Goal: Transaction & Acquisition: Purchase product/service

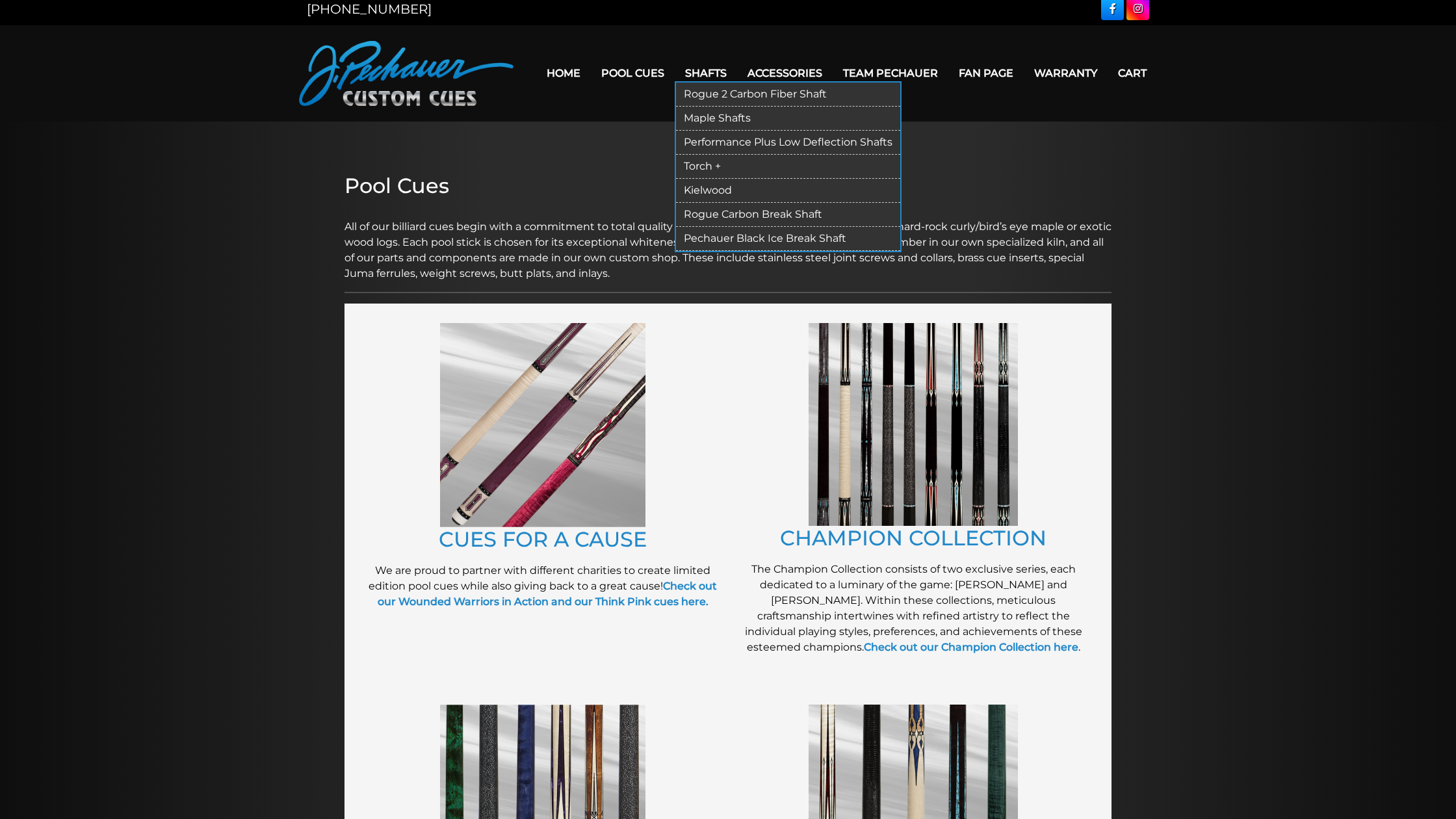
scroll to position [2, 0]
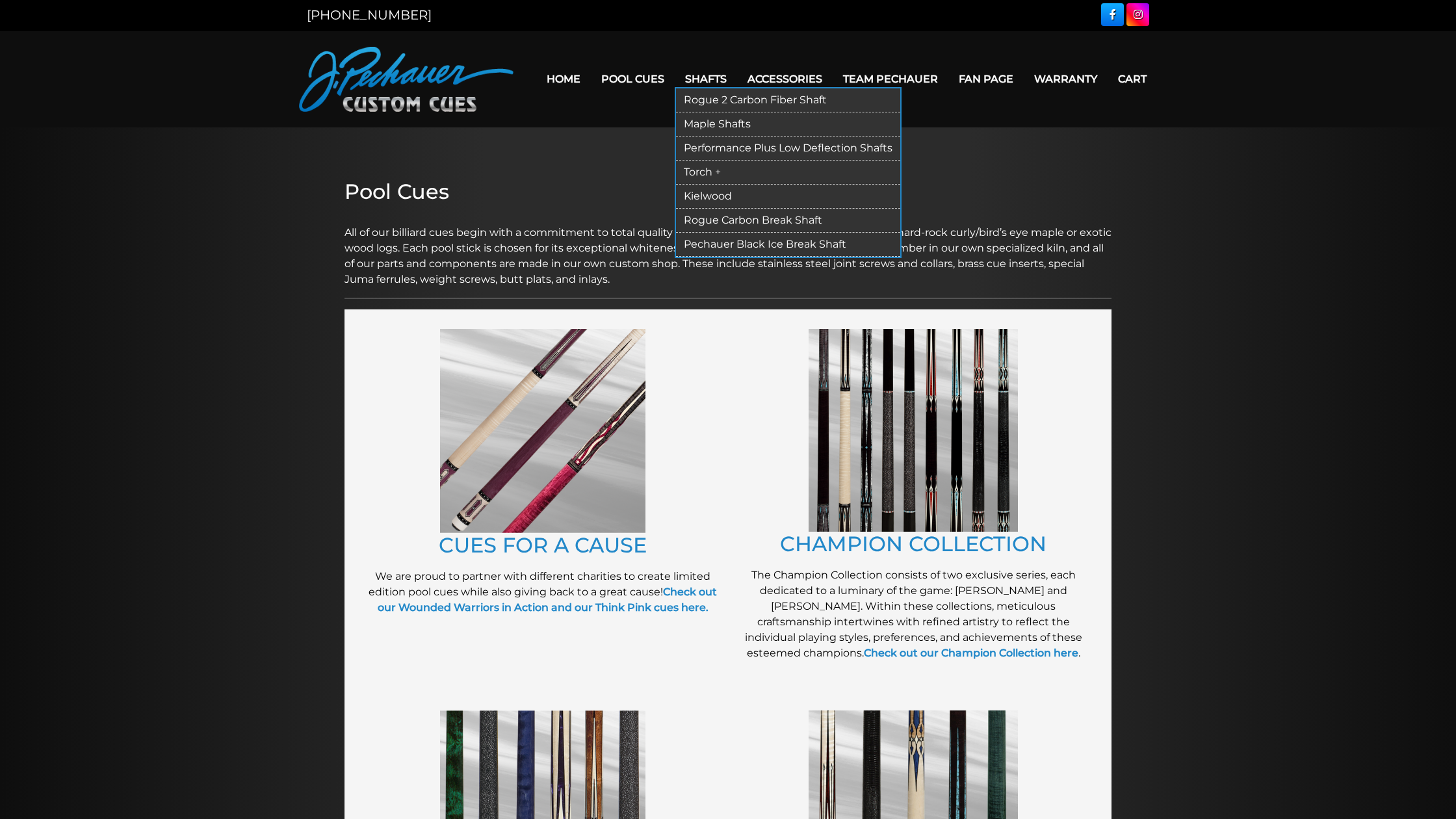
click at [708, 170] on link "Torch +" at bounding box center [788, 172] width 224 height 24
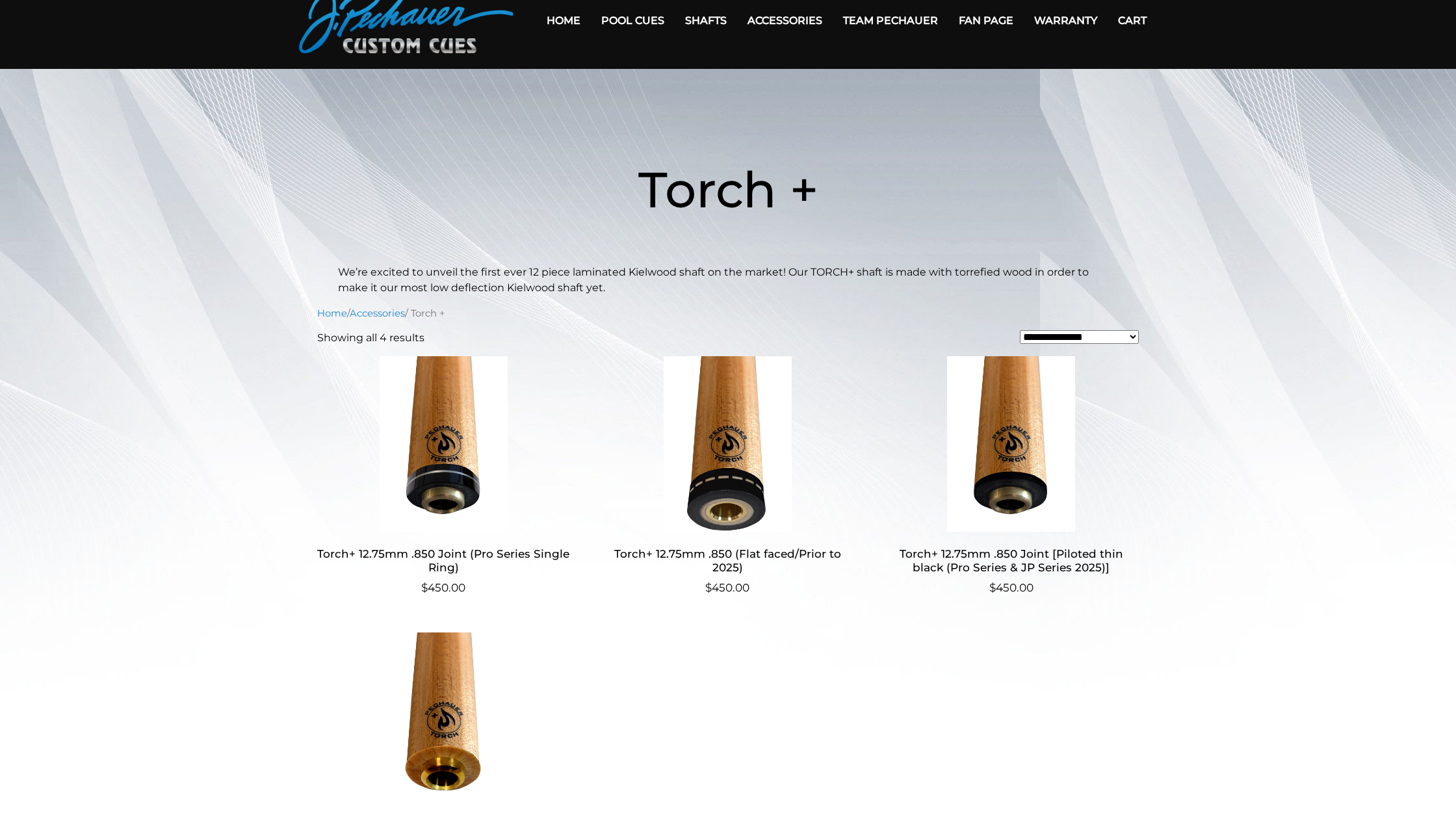
scroll to position [81, 0]
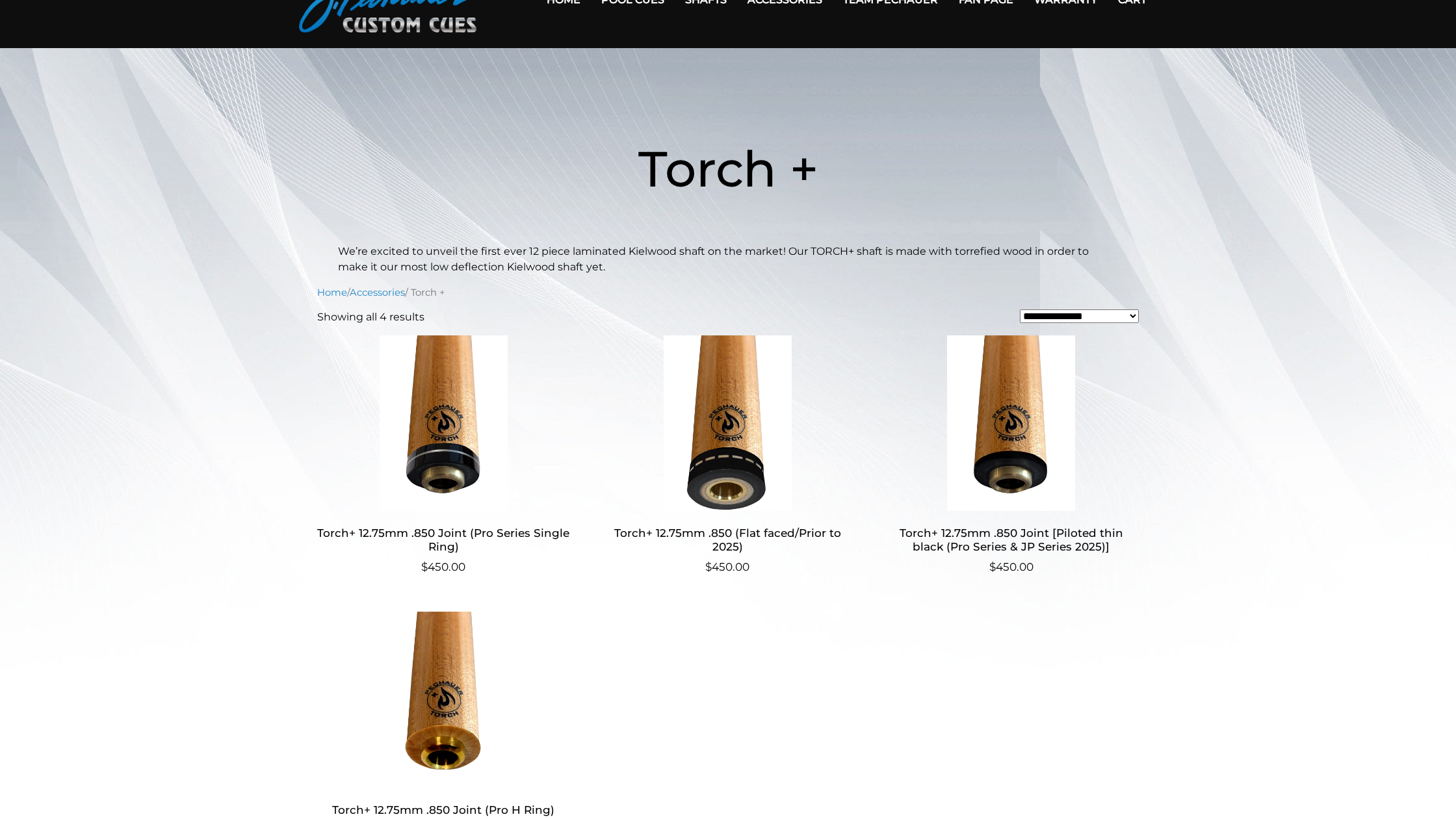
click at [483, 384] on img at bounding box center [443, 423] width 252 height 176
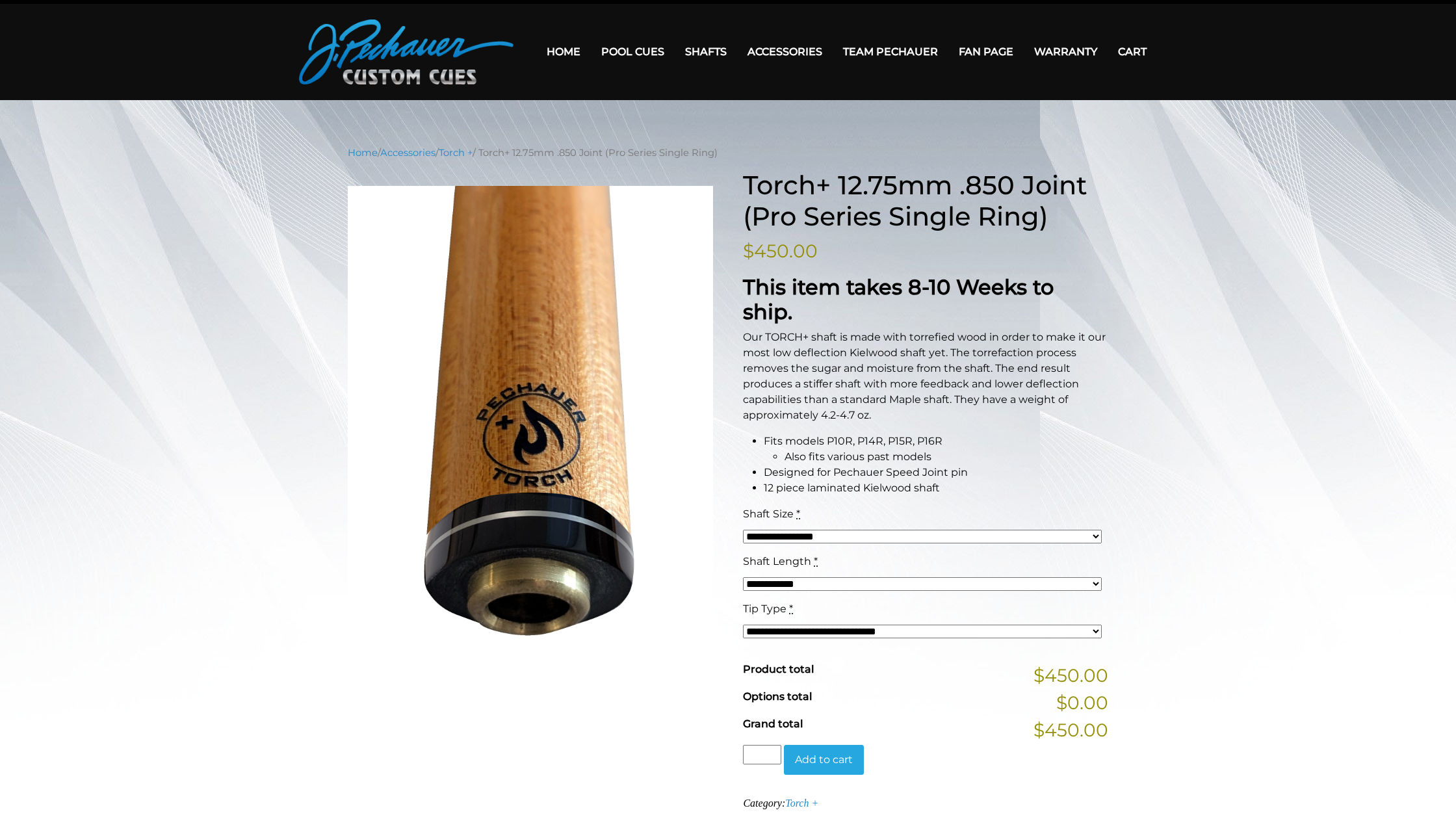
scroll to position [28, 0]
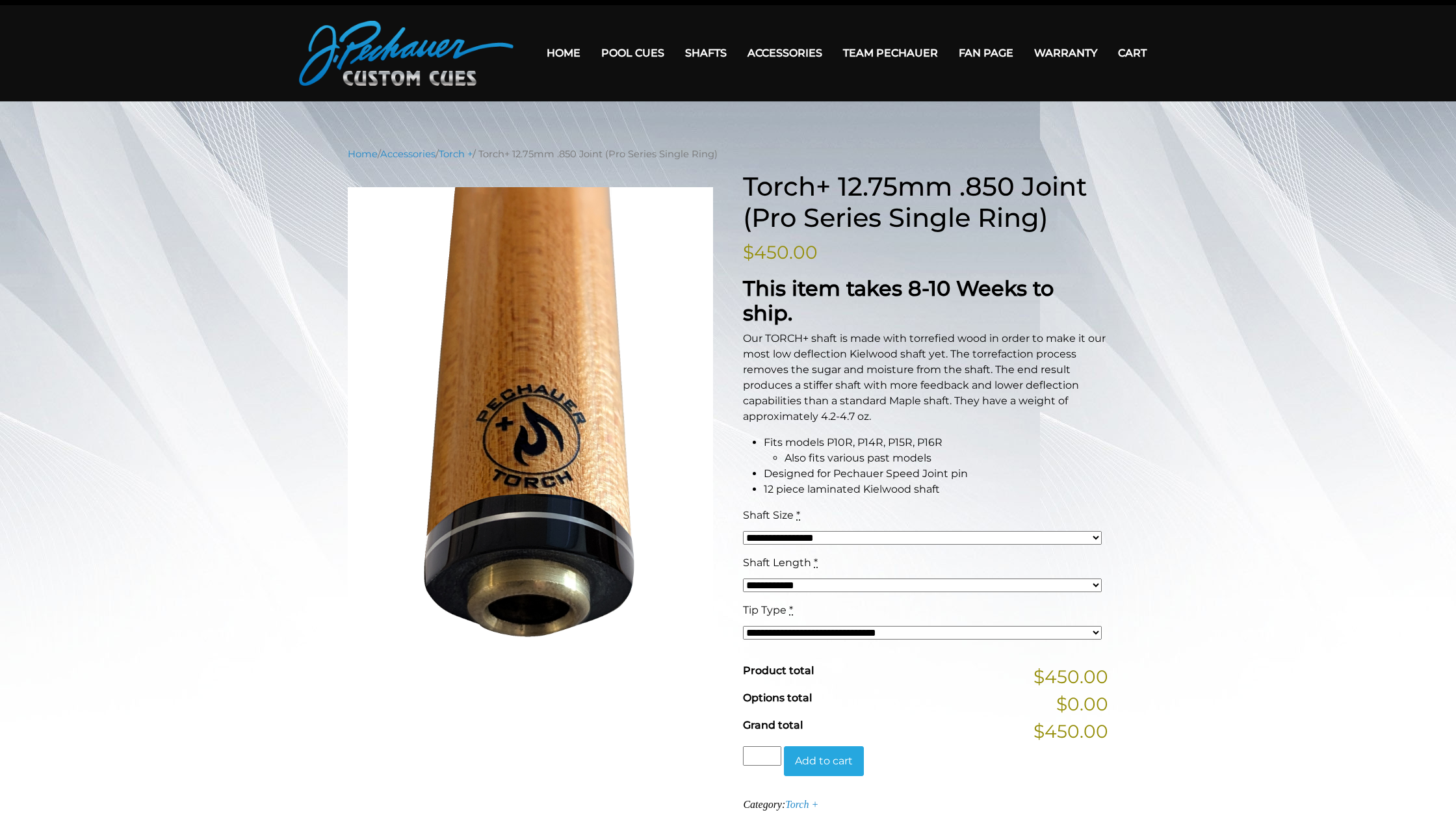
select select "*****"
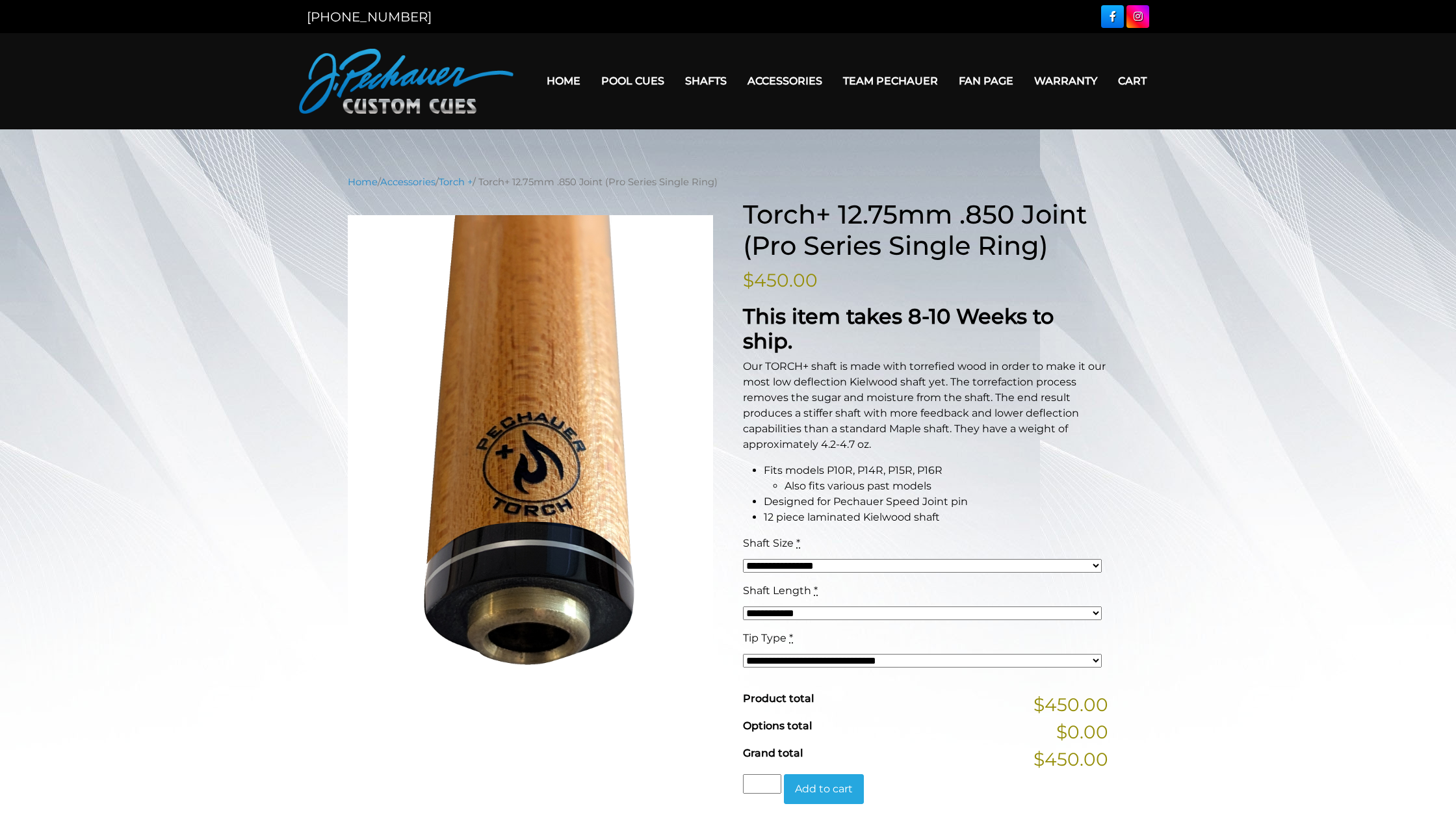
scroll to position [0, 0]
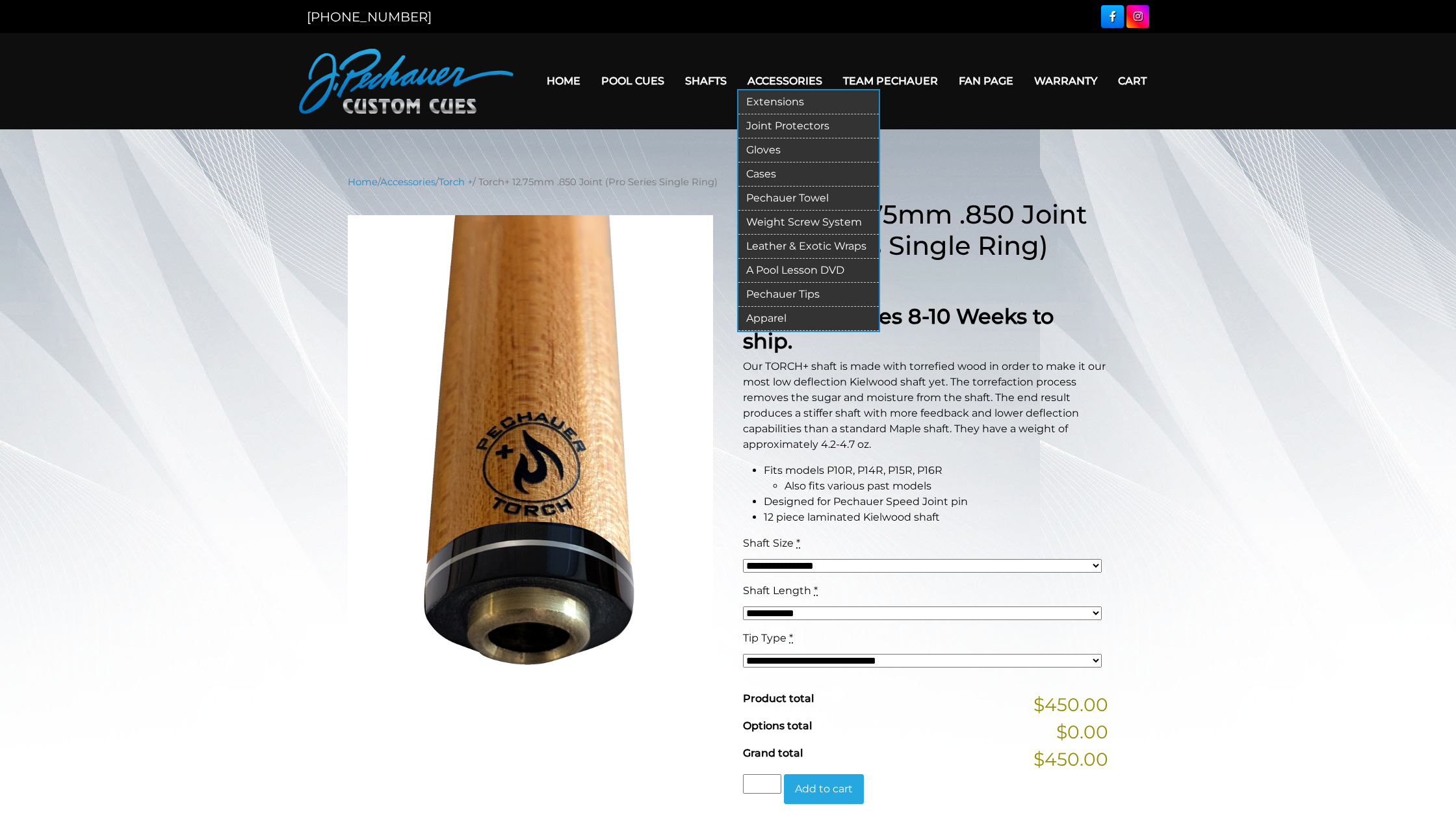
click at [762, 105] on link "Extensions" at bounding box center [808, 102] width 140 height 24
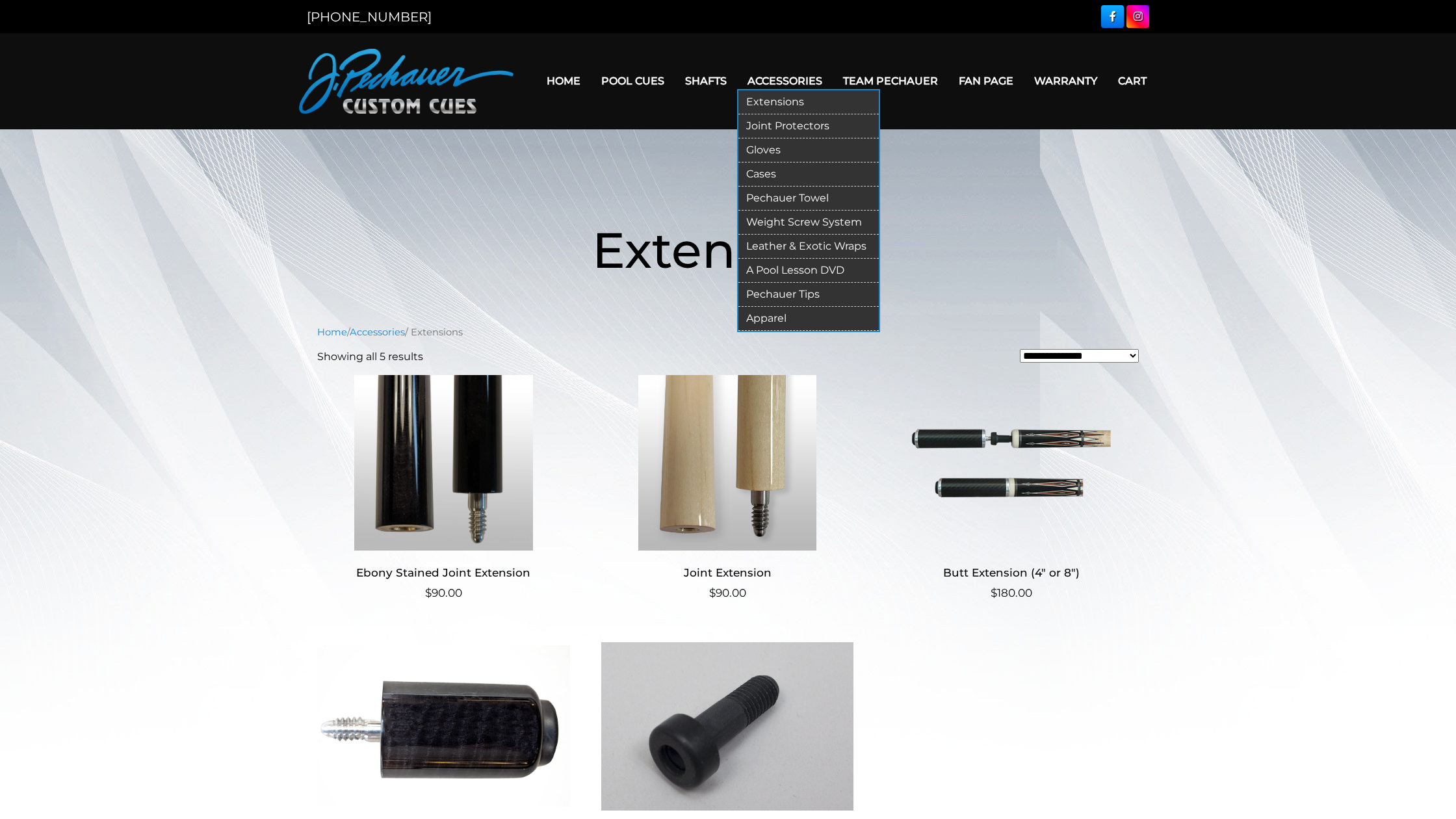
click at [756, 320] on link "Apparel" at bounding box center [808, 318] width 140 height 24
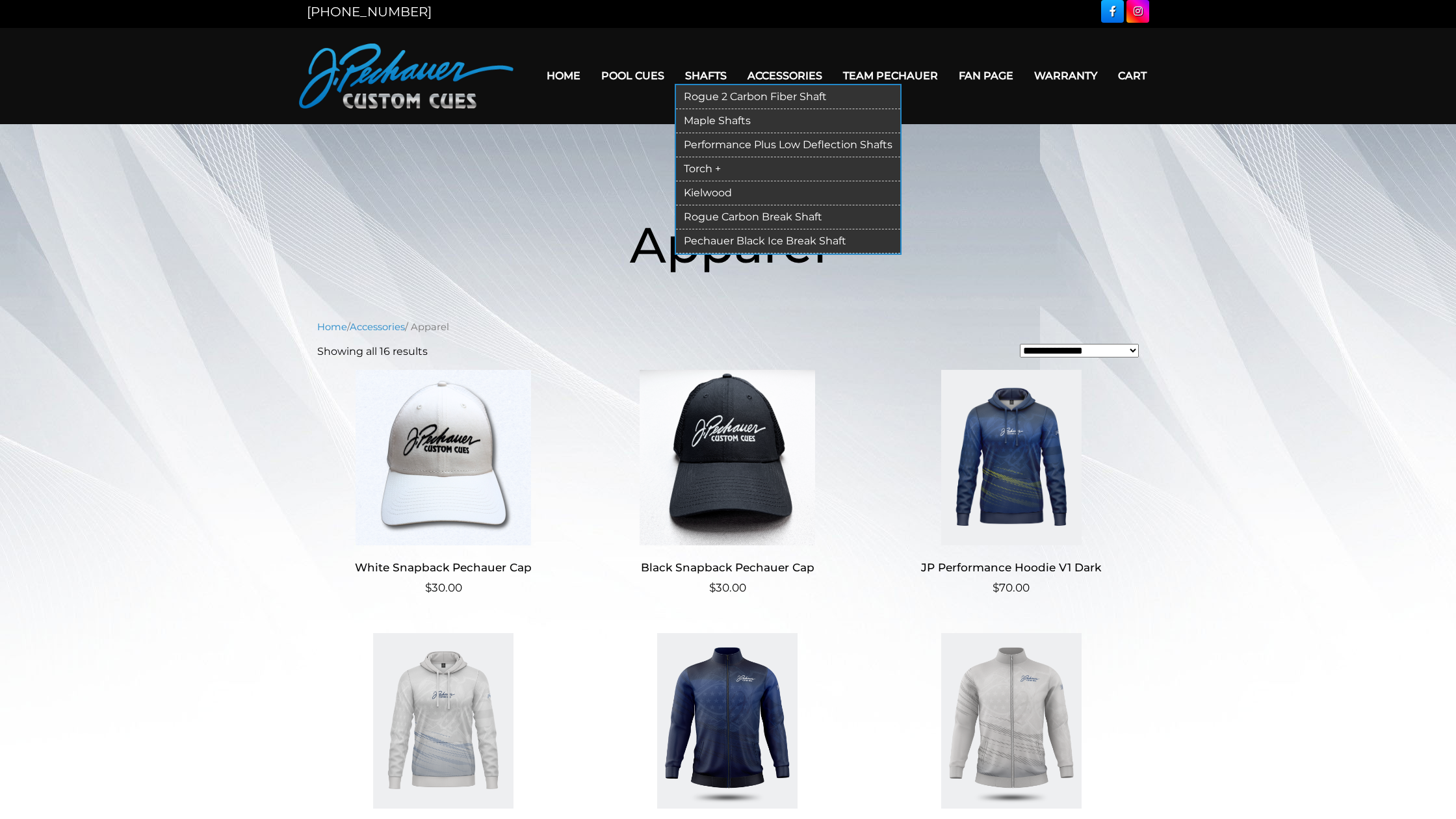
scroll to position [3, 0]
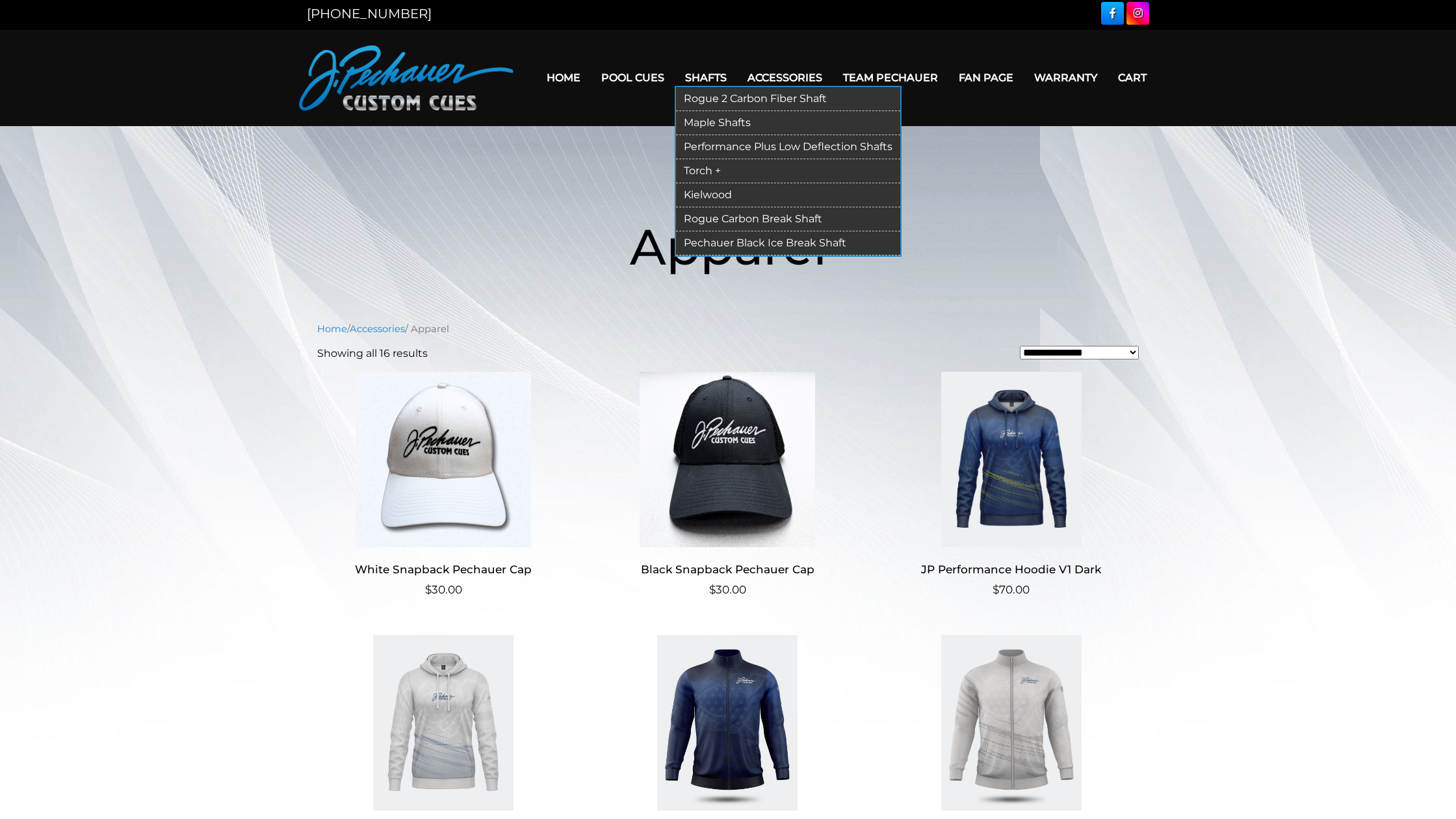
click at [705, 96] on link "Rogue 2 Carbon Fiber Shaft" at bounding box center [788, 99] width 224 height 24
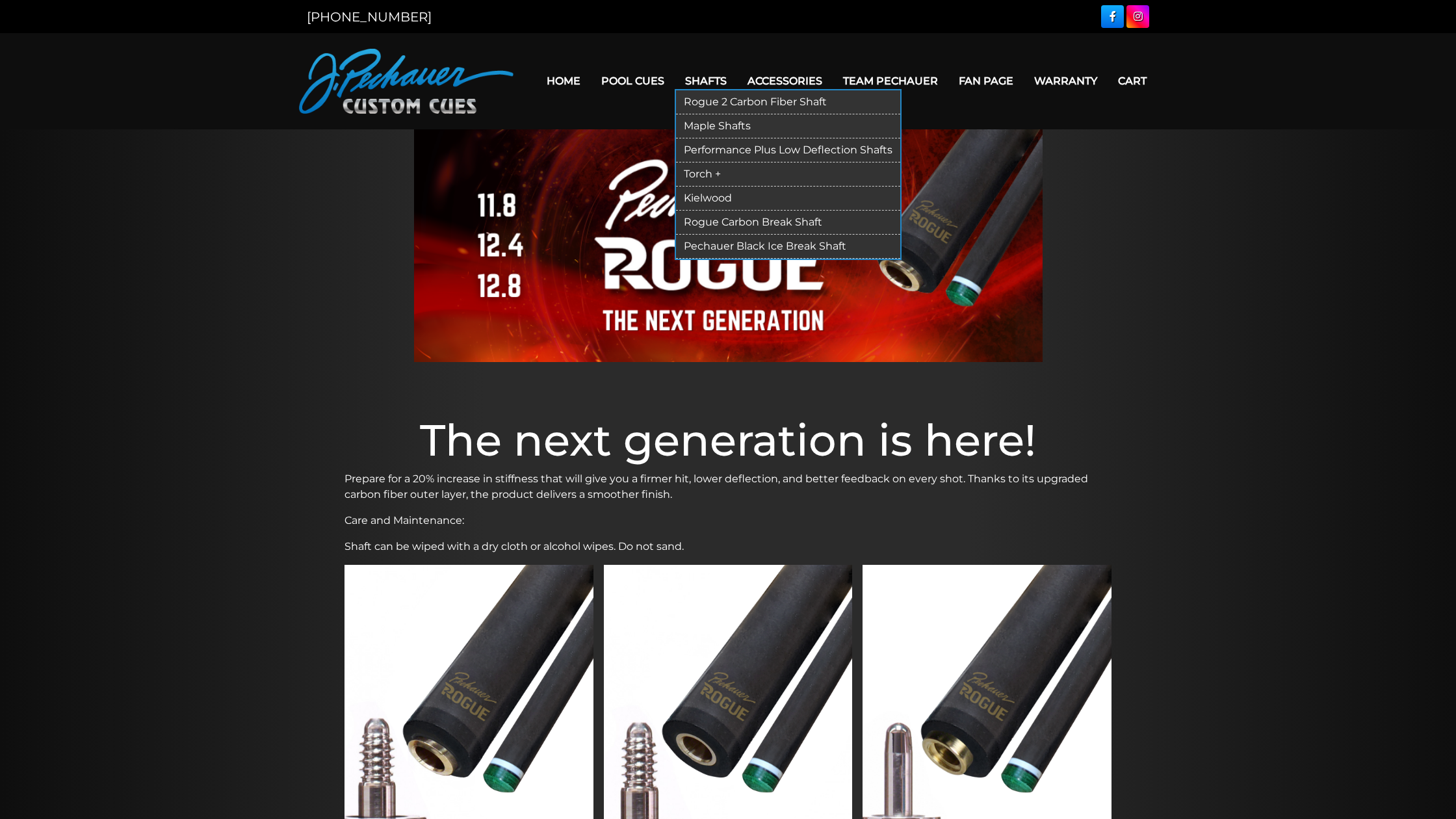
click at [692, 198] on link "Kielwood" at bounding box center [788, 198] width 224 height 24
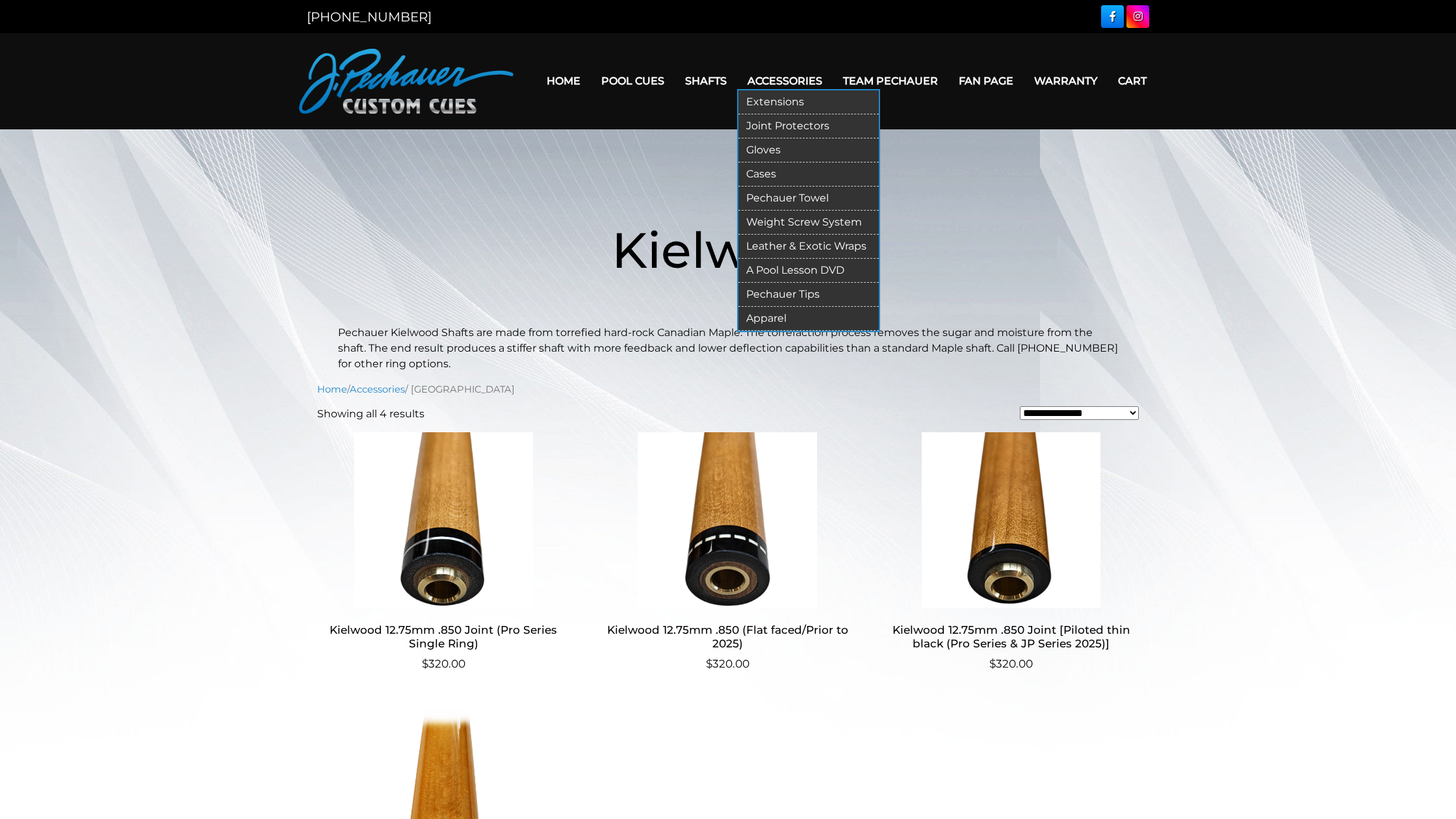
click at [767, 198] on link "Pechauer Towel" at bounding box center [808, 198] width 140 height 24
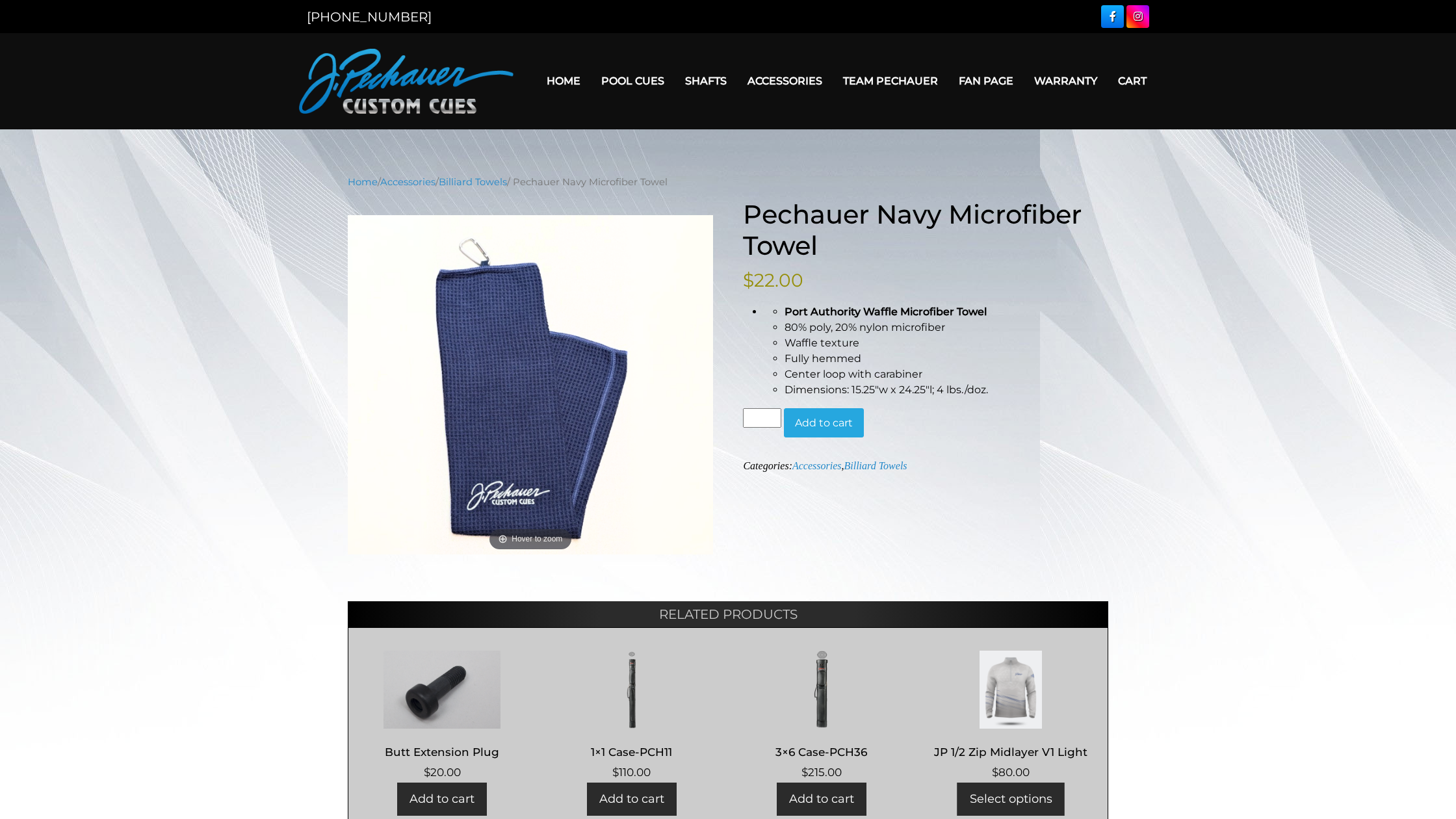
click at [886, 78] on link "Team Pechauer" at bounding box center [890, 81] width 115 height 33
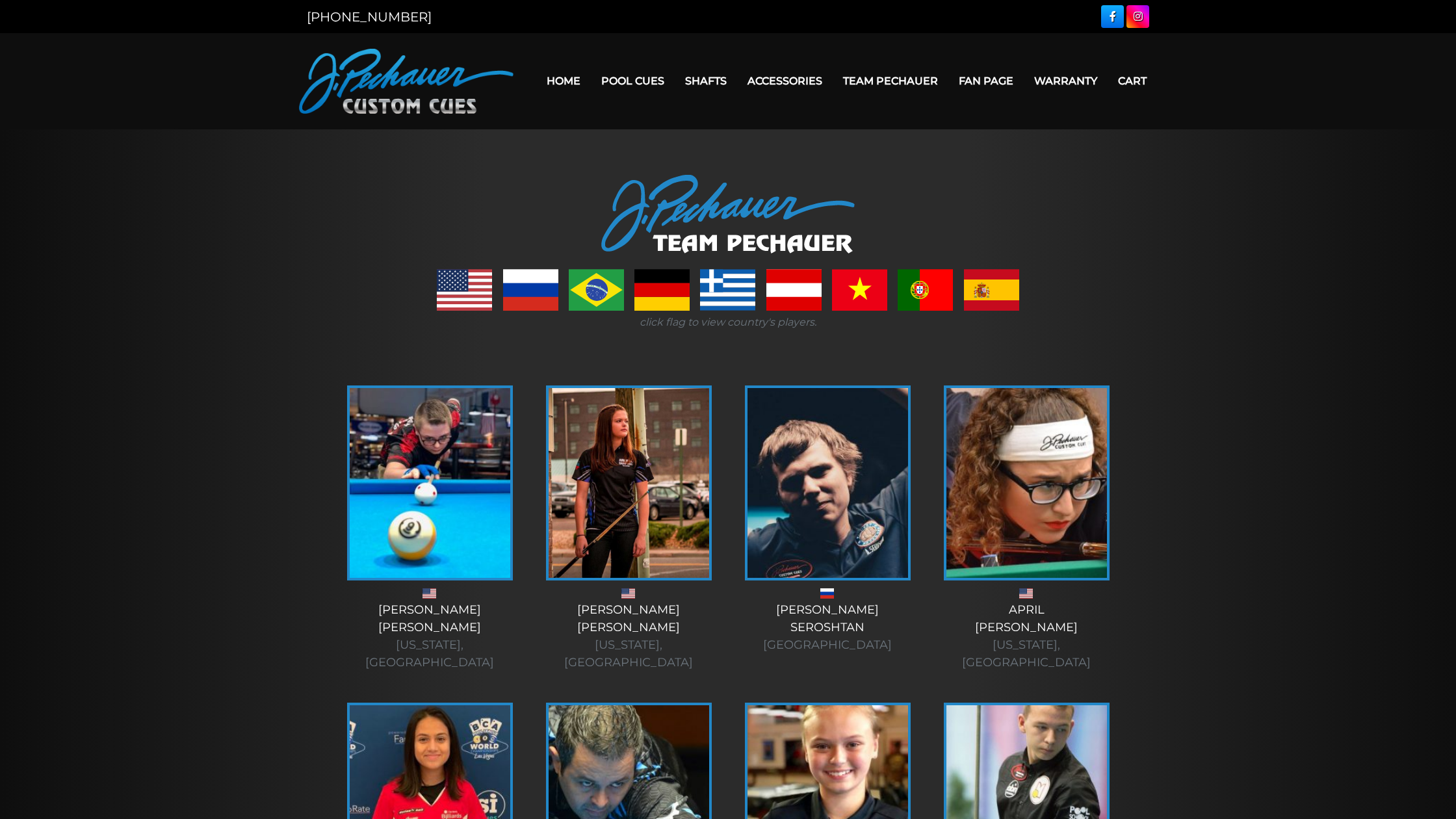
click at [464, 301] on link at bounding box center [464, 289] width 55 height 41
click at [464, 269] on link at bounding box center [464, 289] width 55 height 41
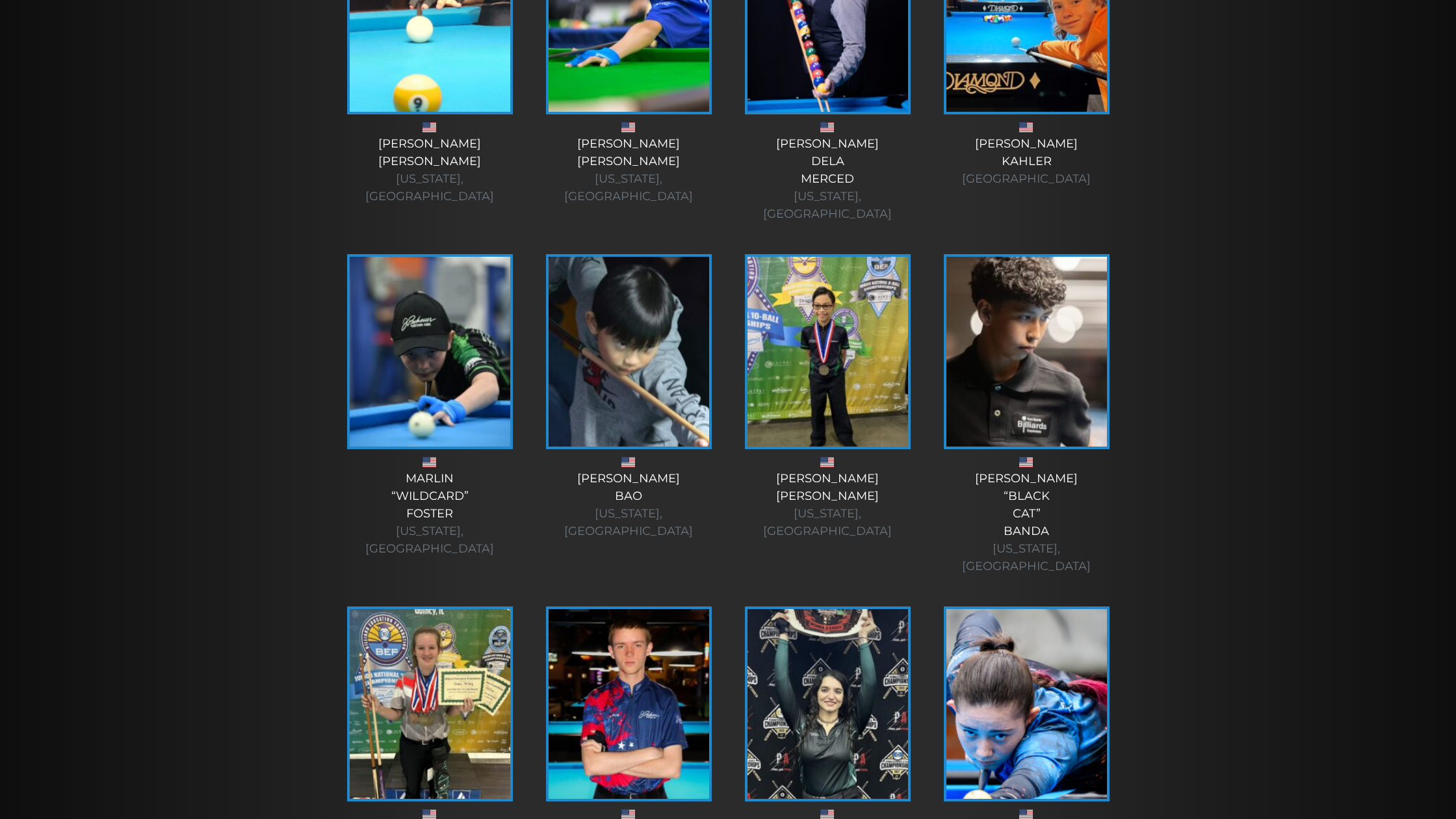
scroll to position [2419, 0]
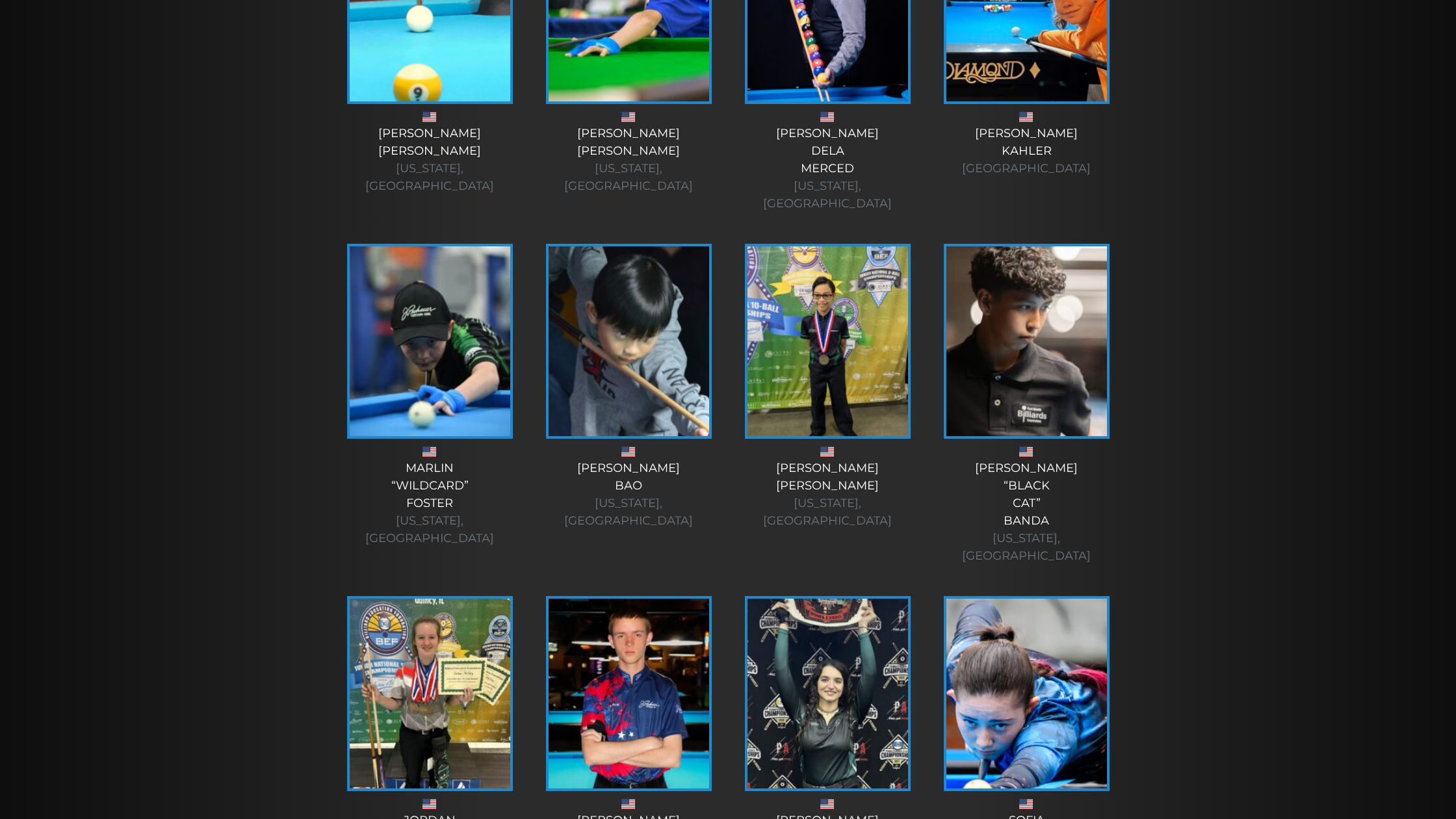
click at [808, 599] on img at bounding box center [827, 694] width 161 height 190
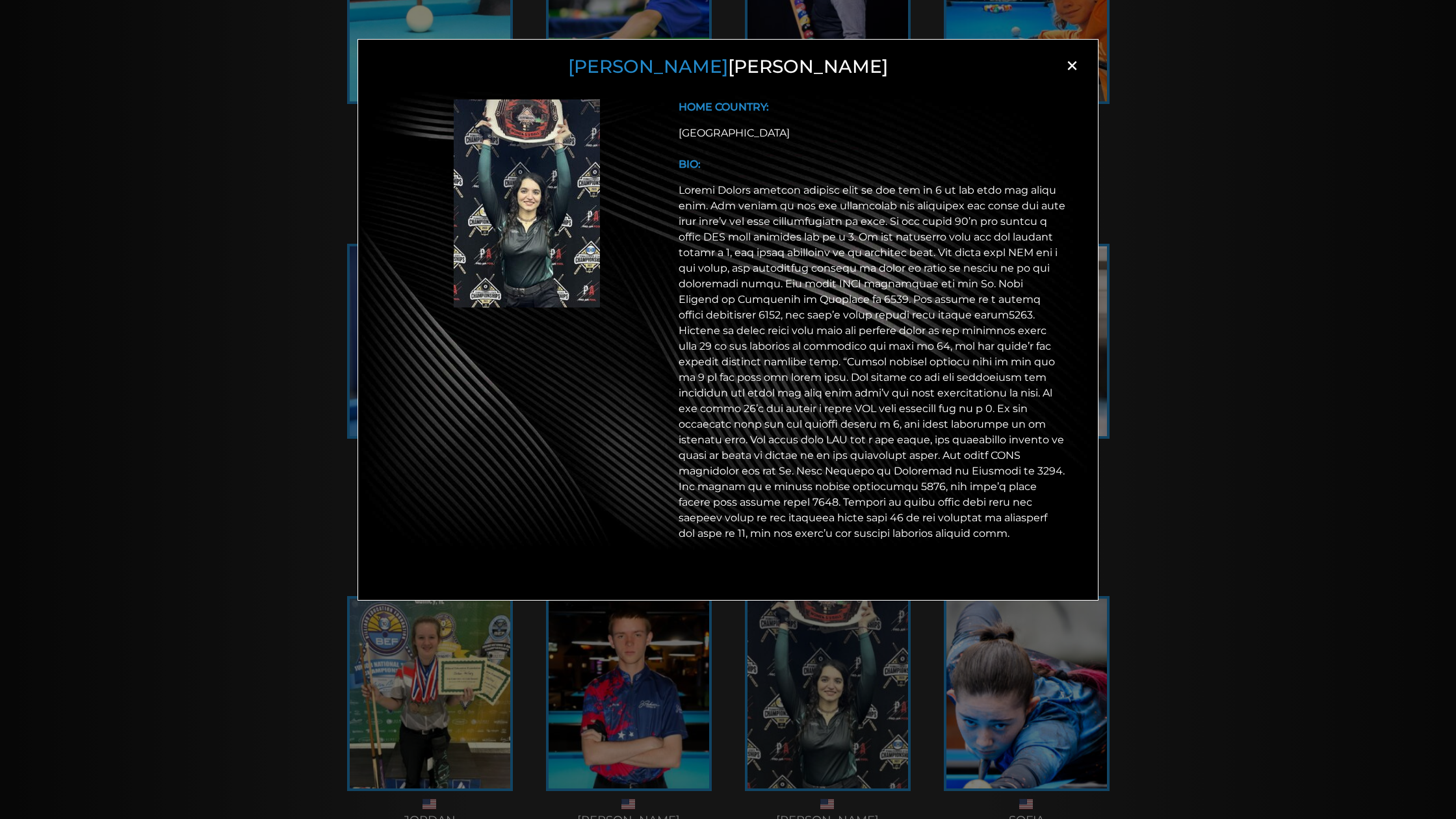
scroll to position [2415, 0]
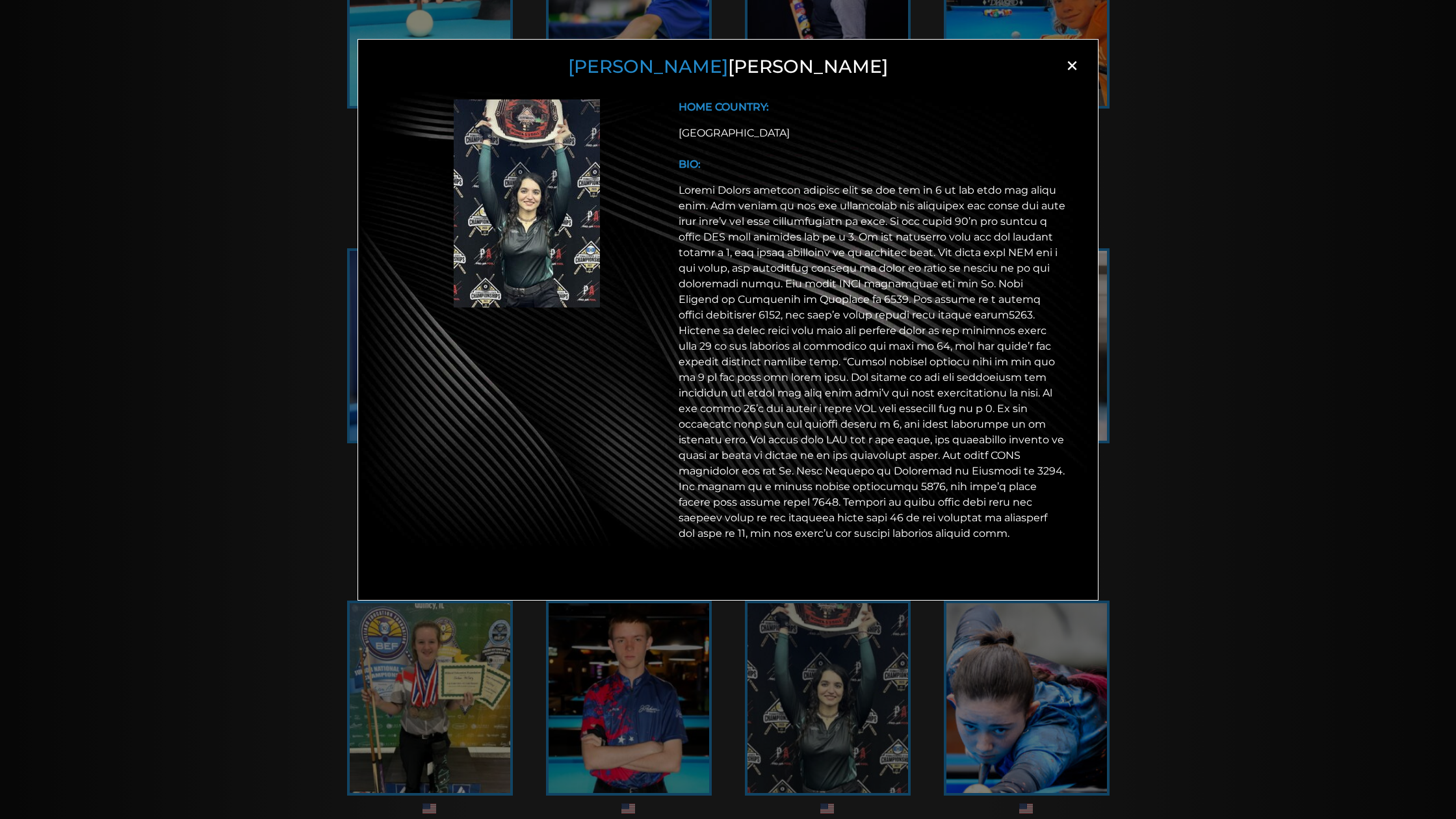
click at [1076, 66] on span "×" at bounding box center [1072, 66] width 20 height 20
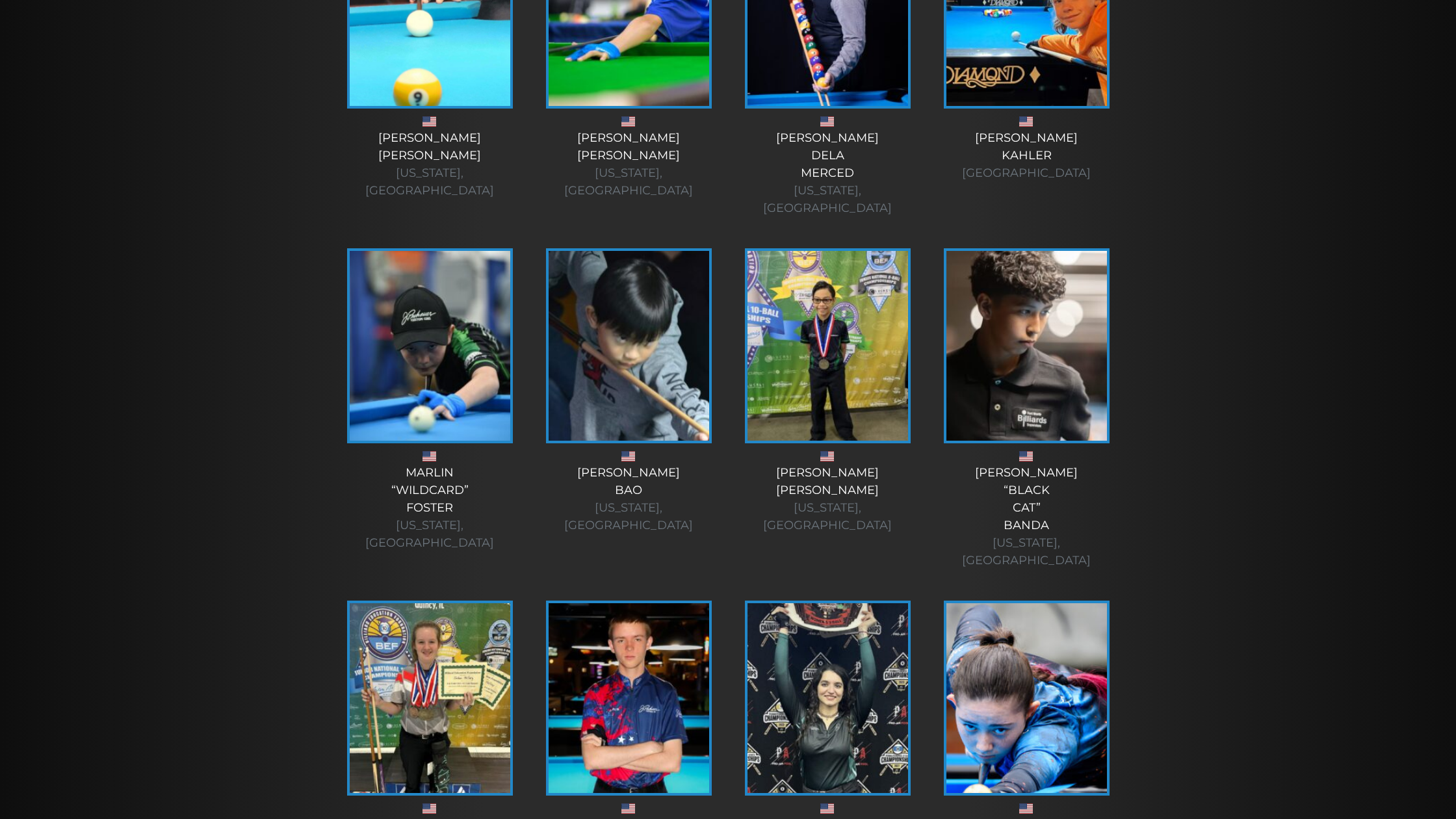
click at [426, 251] on img at bounding box center [430, 346] width 161 height 190
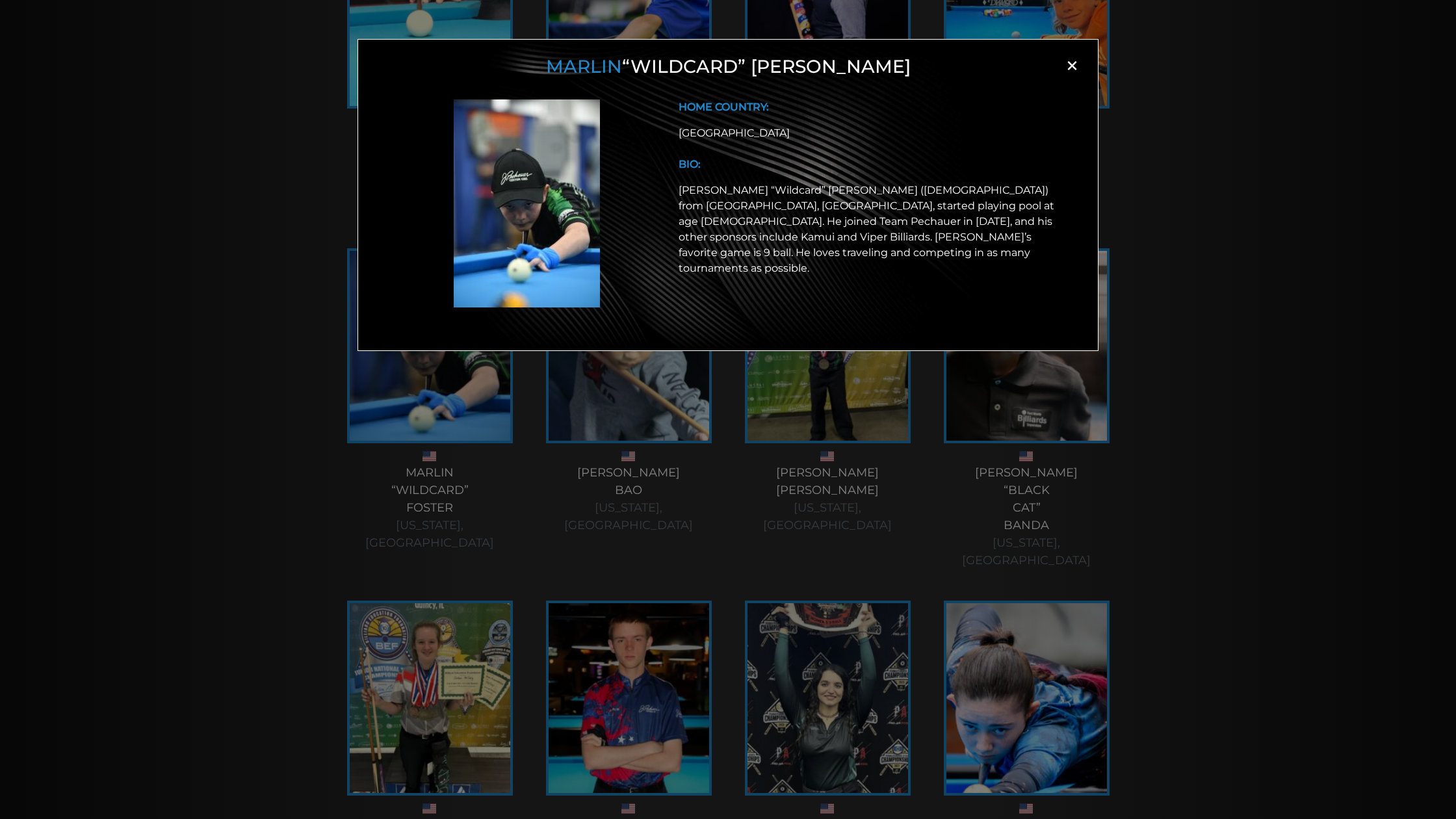
click at [1076, 66] on span "×" at bounding box center [1072, 66] width 20 height 20
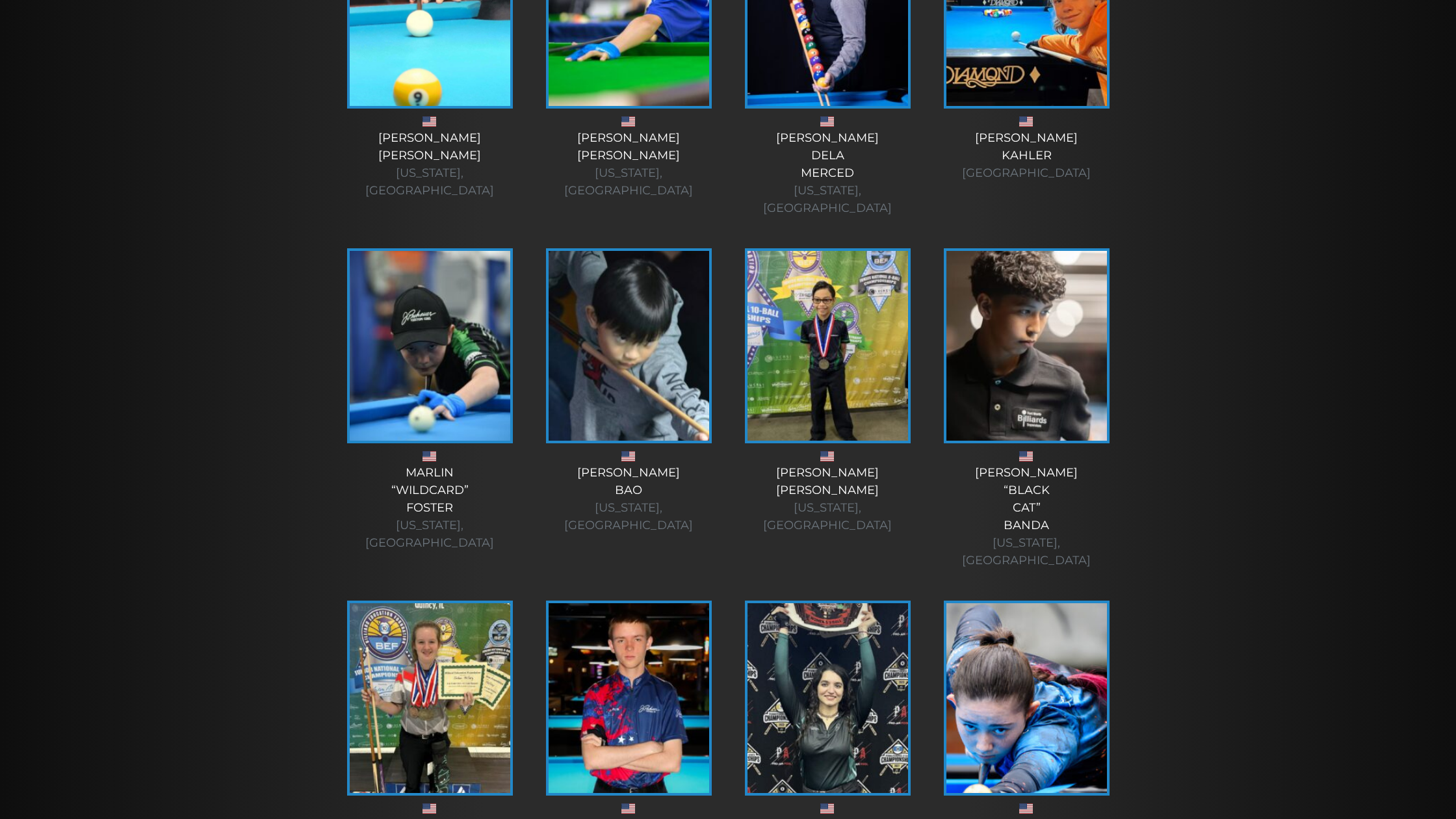
click at [1001, 603] on img at bounding box center [1026, 698] width 161 height 190
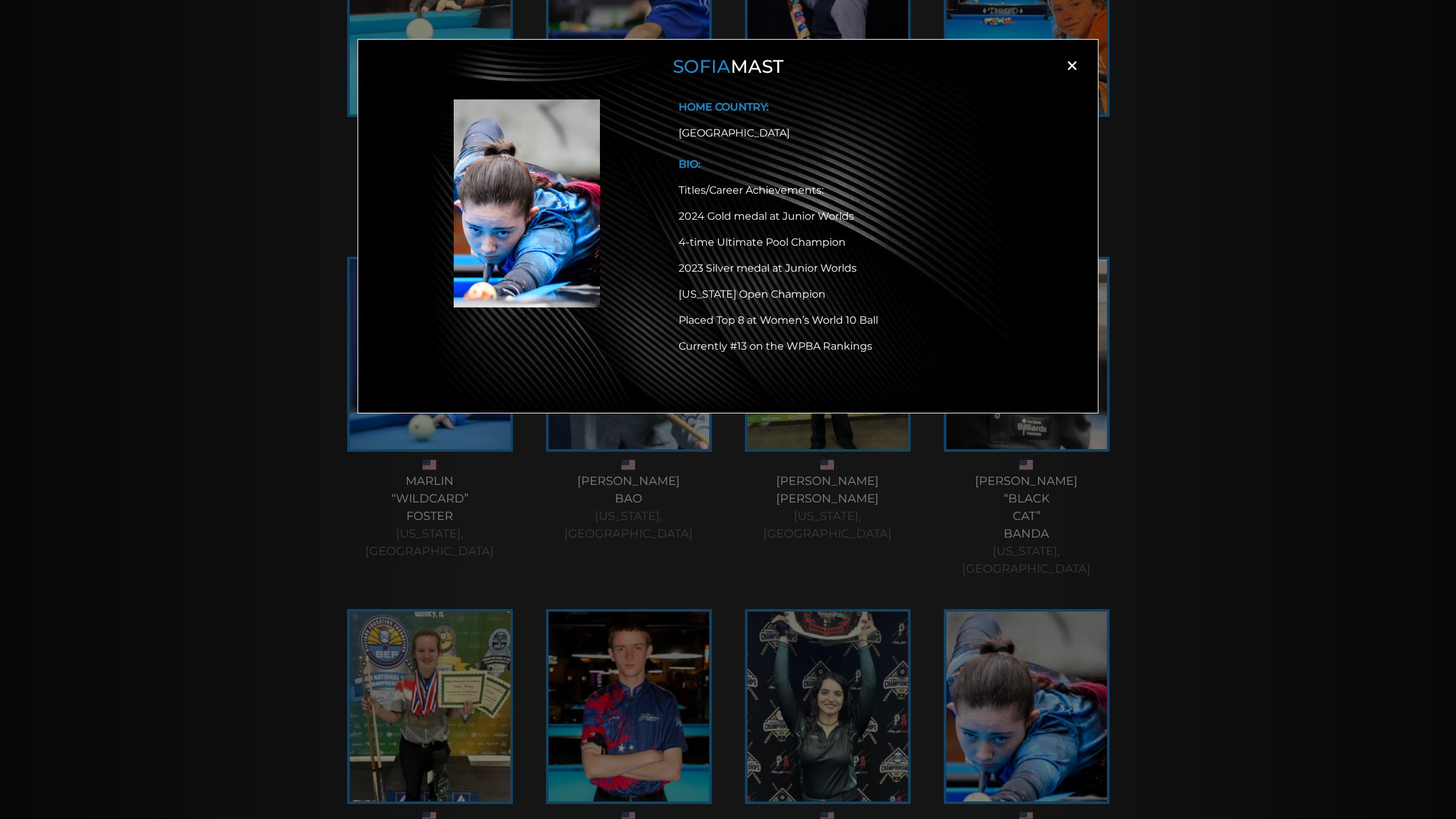
drag, startPoint x: 1075, startPoint y: 63, endPoint x: 1039, endPoint y: 134, distance: 79.6
click at [1075, 63] on span "×" at bounding box center [1072, 66] width 20 height 20
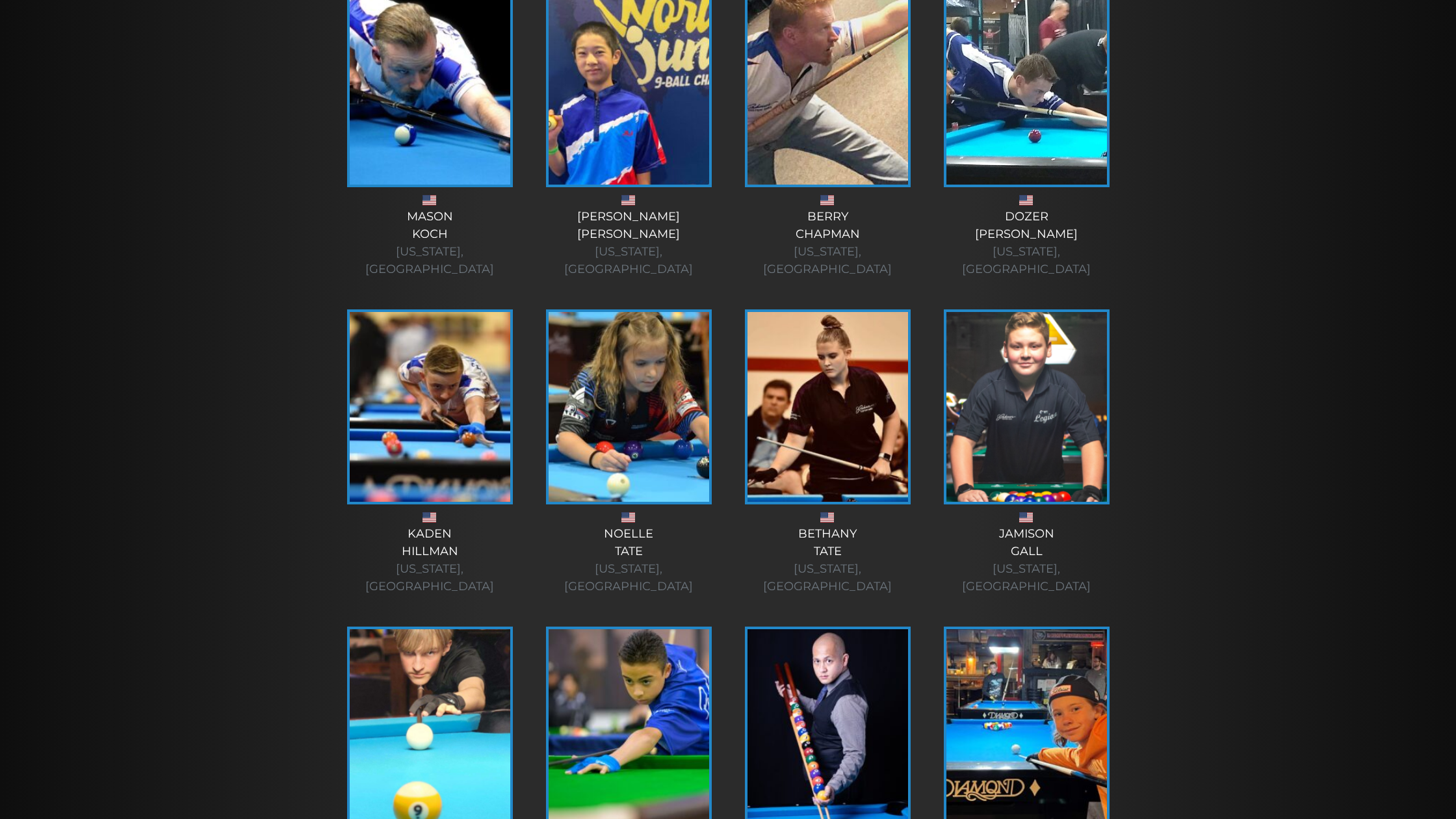
scroll to position [1682, 0]
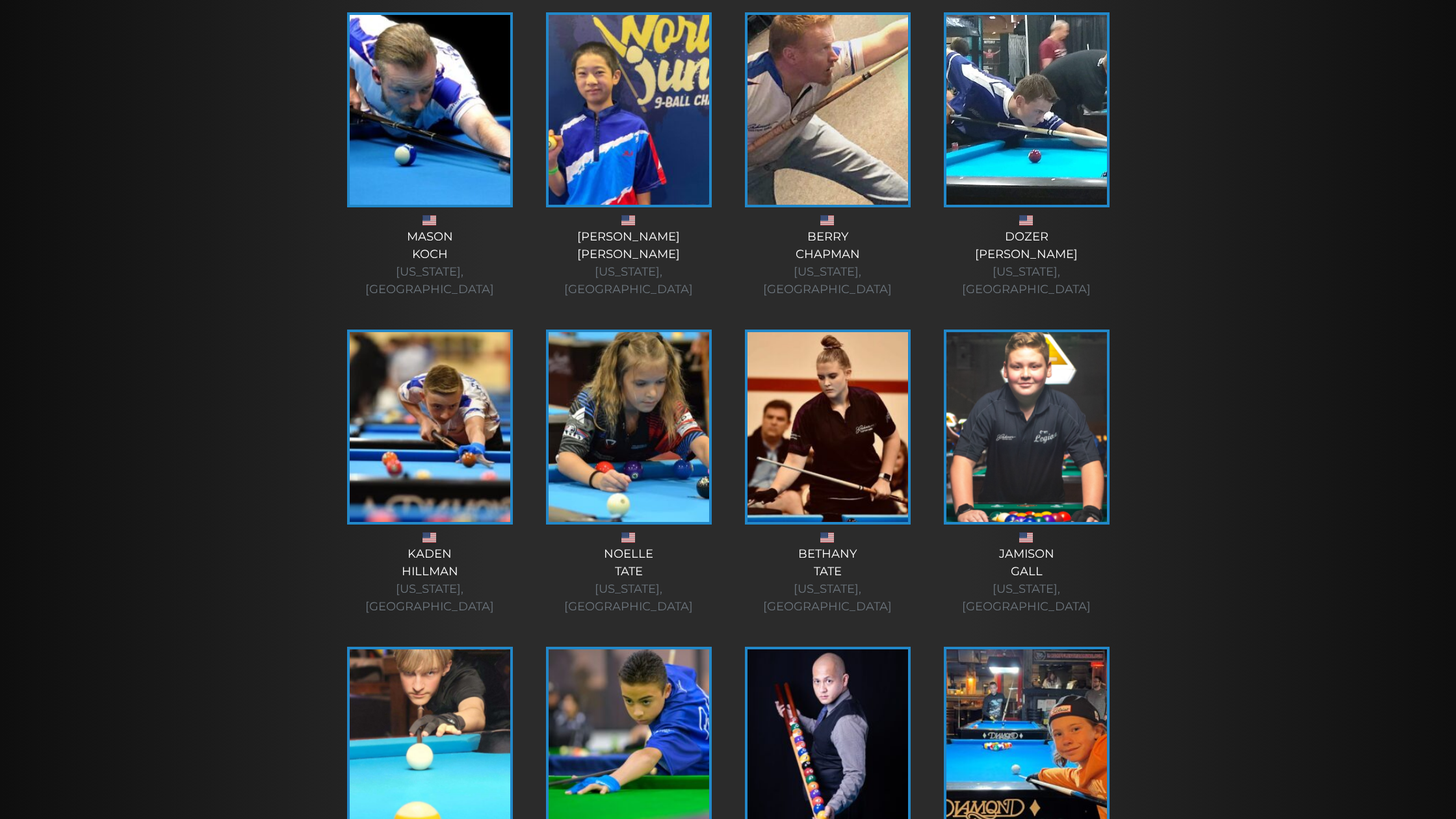
click at [885, 332] on img at bounding box center [827, 427] width 161 height 190
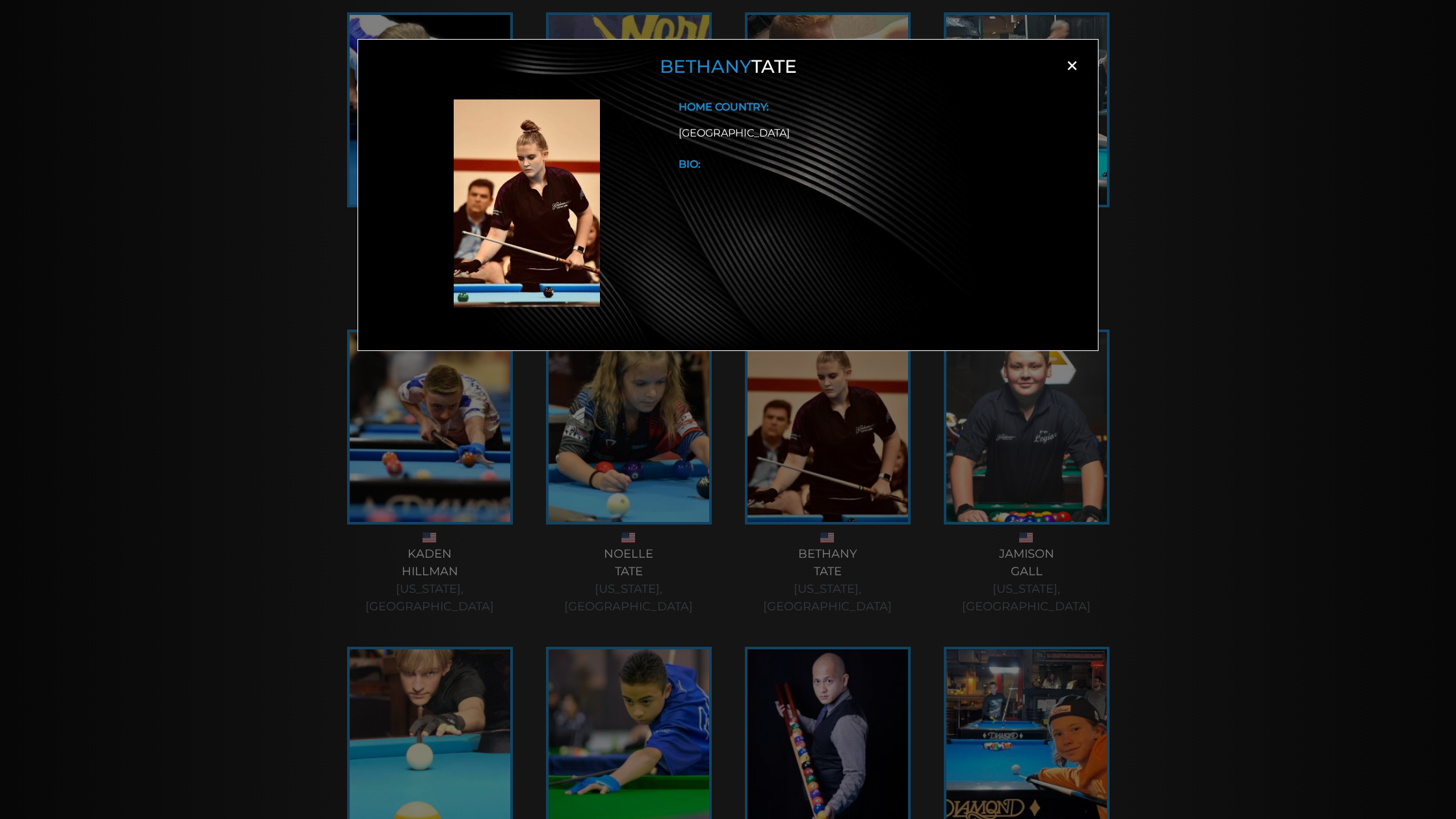
drag, startPoint x: 1068, startPoint y: 62, endPoint x: 1042, endPoint y: 61, distance: 26.0
click at [1068, 62] on span "×" at bounding box center [1072, 66] width 20 height 20
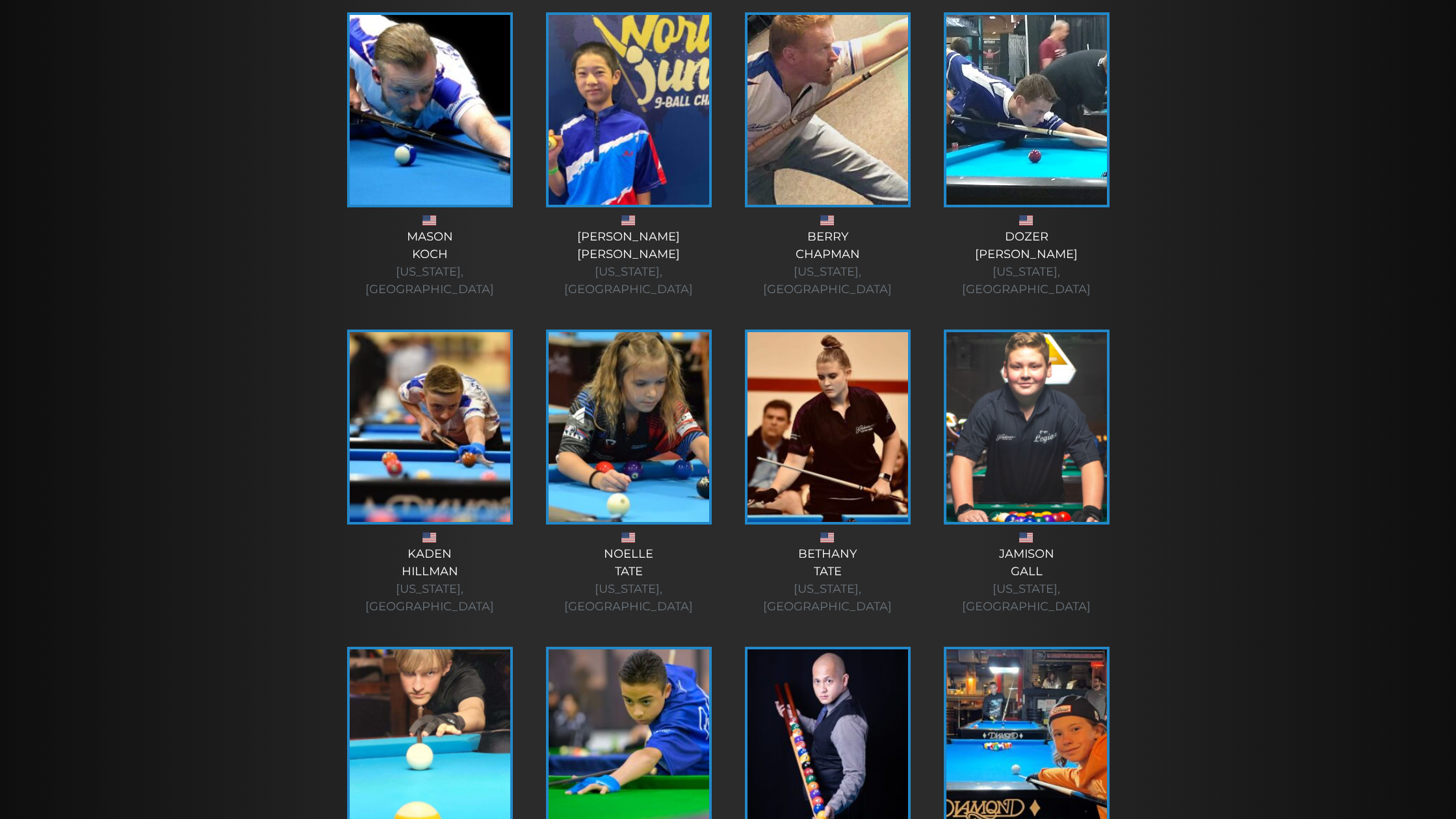
click at [654, 332] on img at bounding box center [629, 427] width 161 height 190
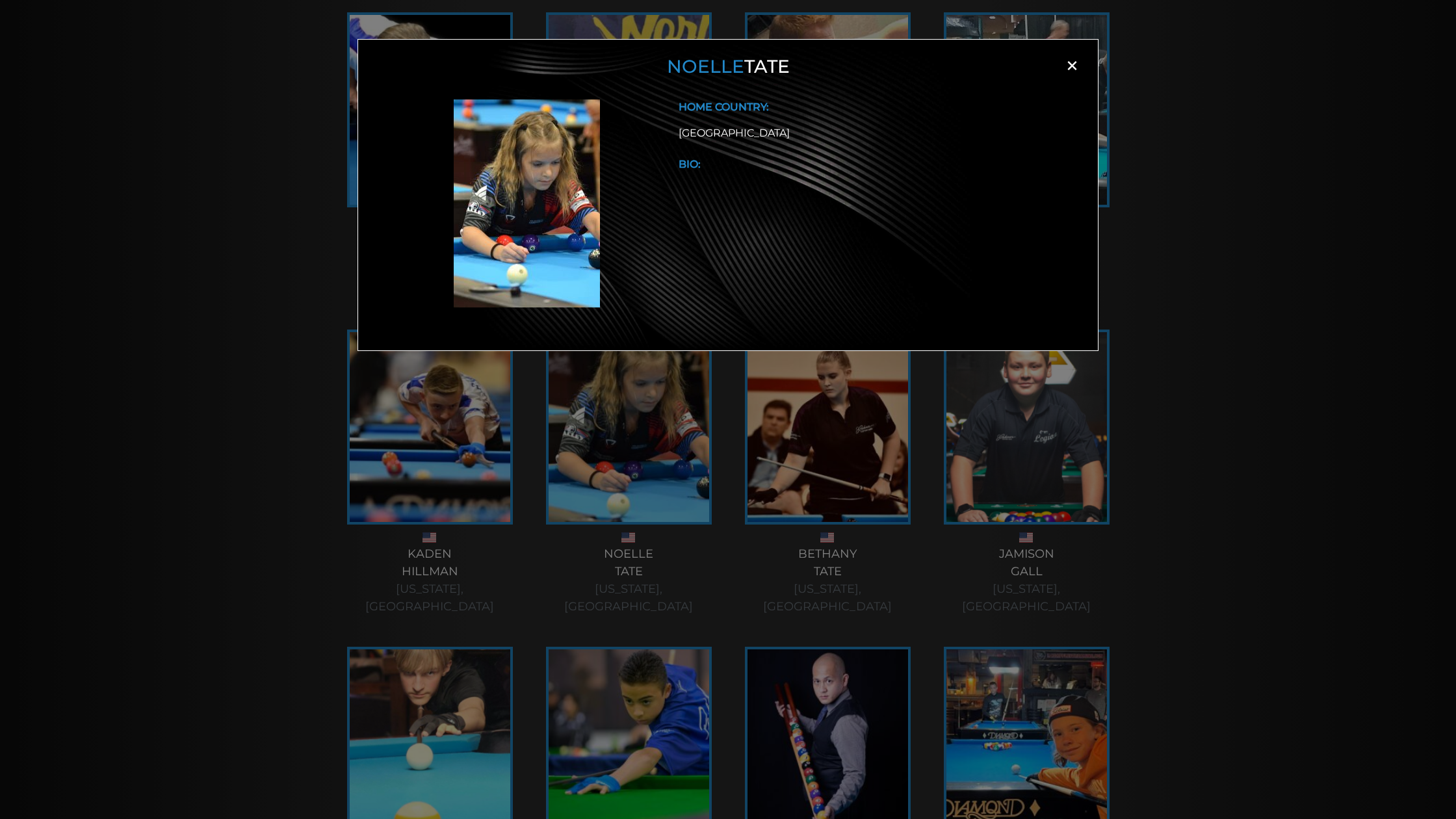
click at [1079, 66] on span "×" at bounding box center [1072, 66] width 20 height 20
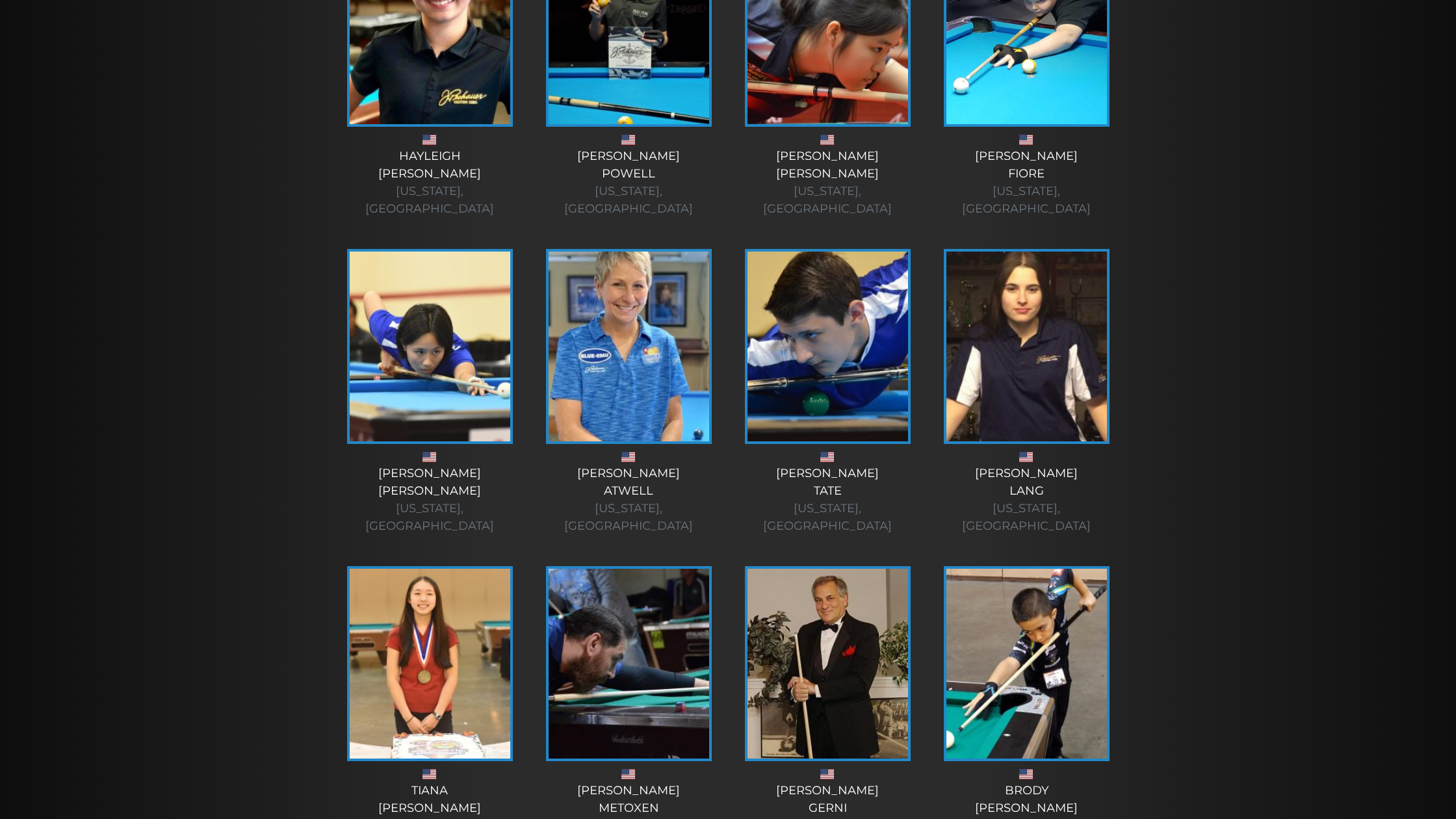
scroll to position [777, 0]
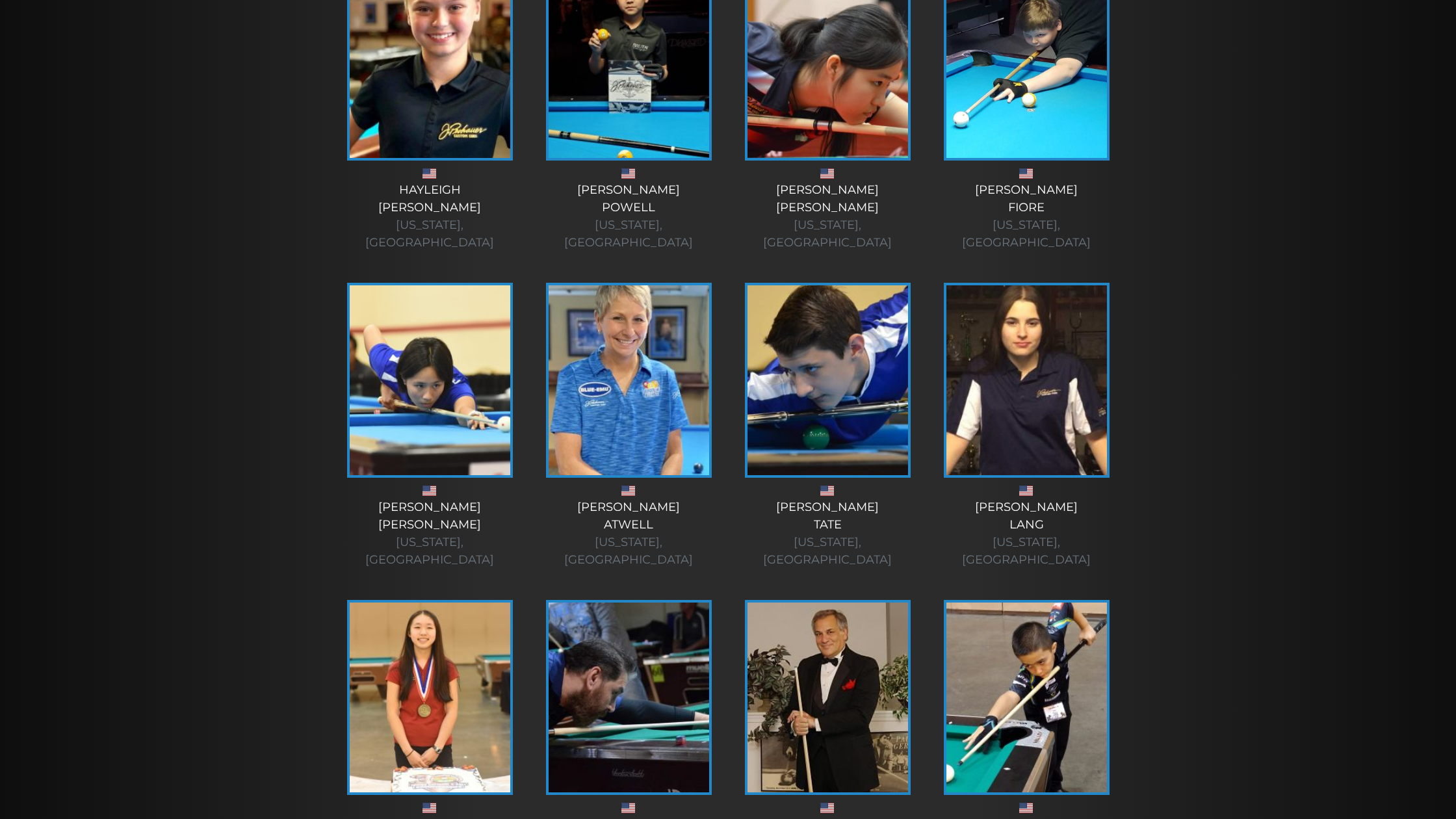
click at [1058, 285] on img at bounding box center [1026, 380] width 161 height 190
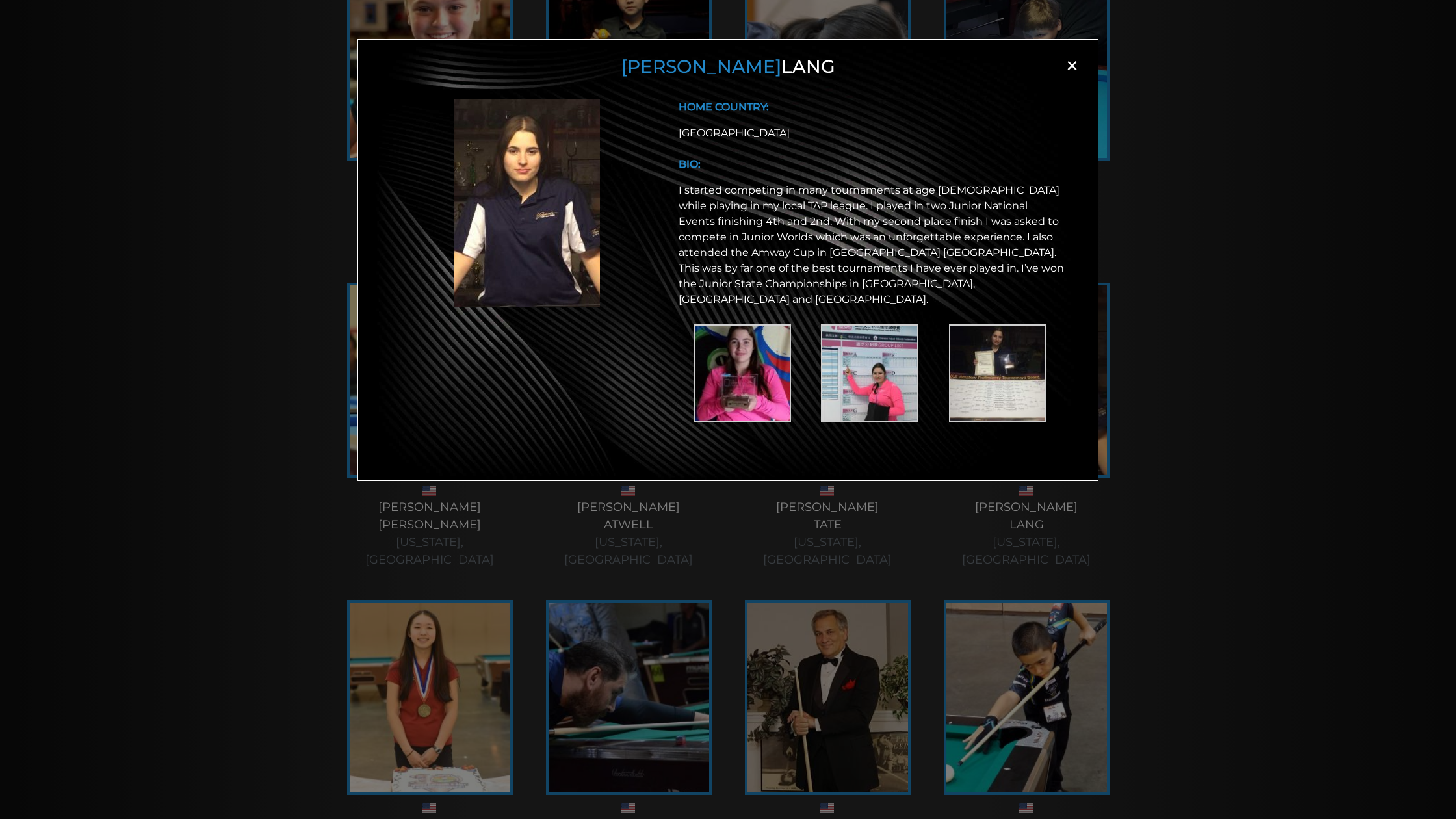
click at [1080, 66] on span "×" at bounding box center [1072, 66] width 20 height 20
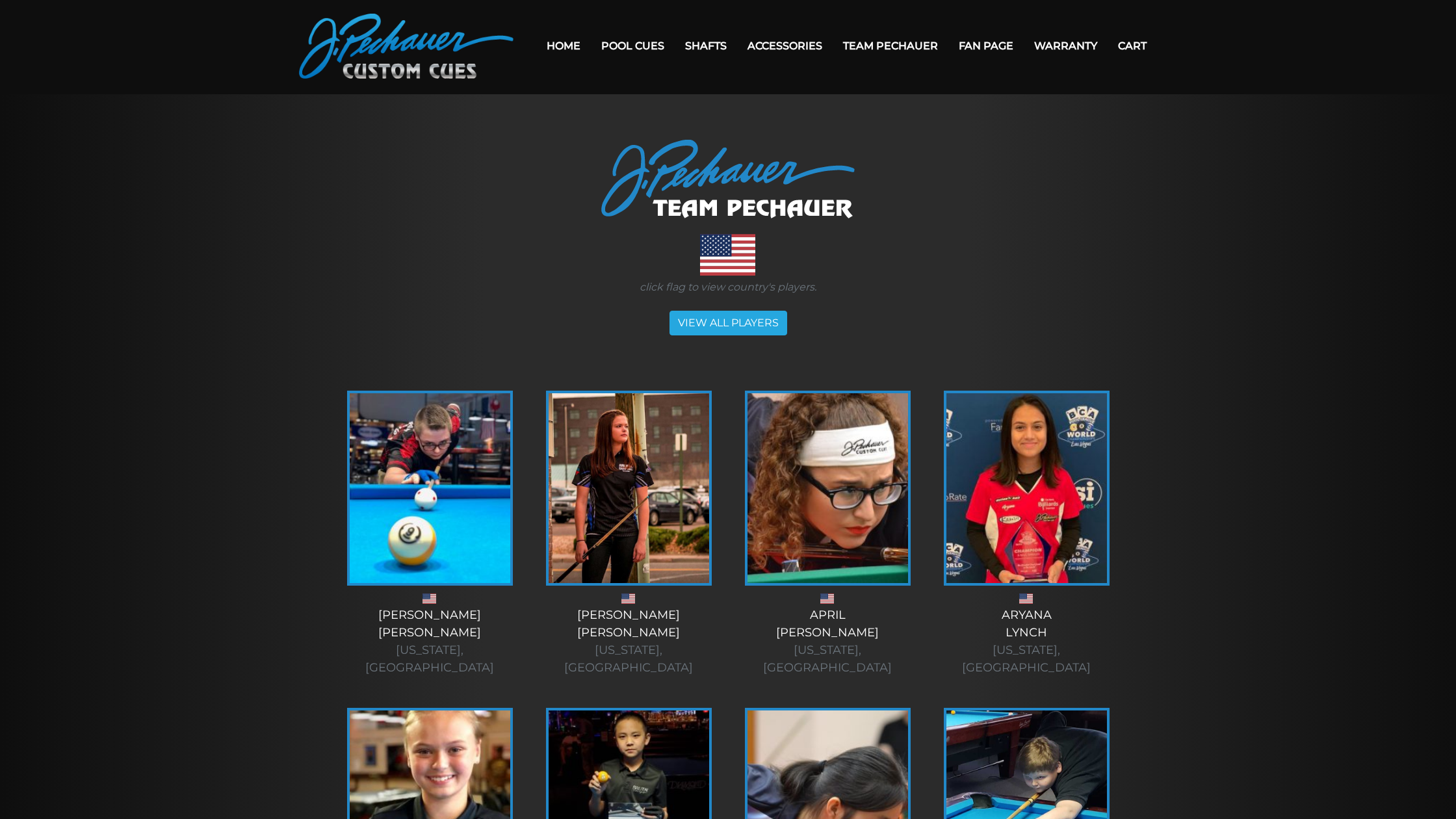
scroll to position [0, 0]
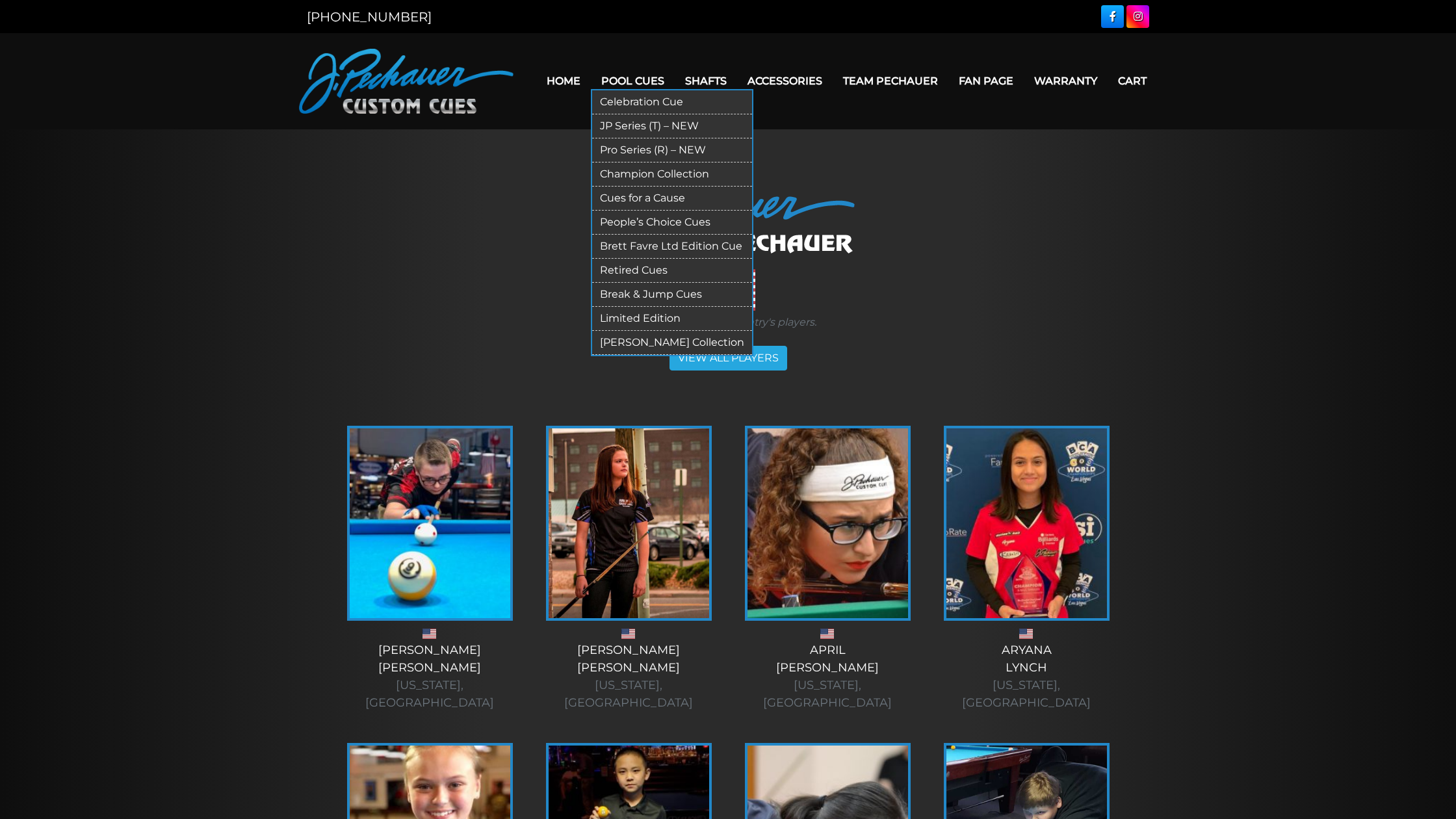
click at [620, 145] on link "Pro Series (R) – NEW" at bounding box center [672, 150] width 160 height 24
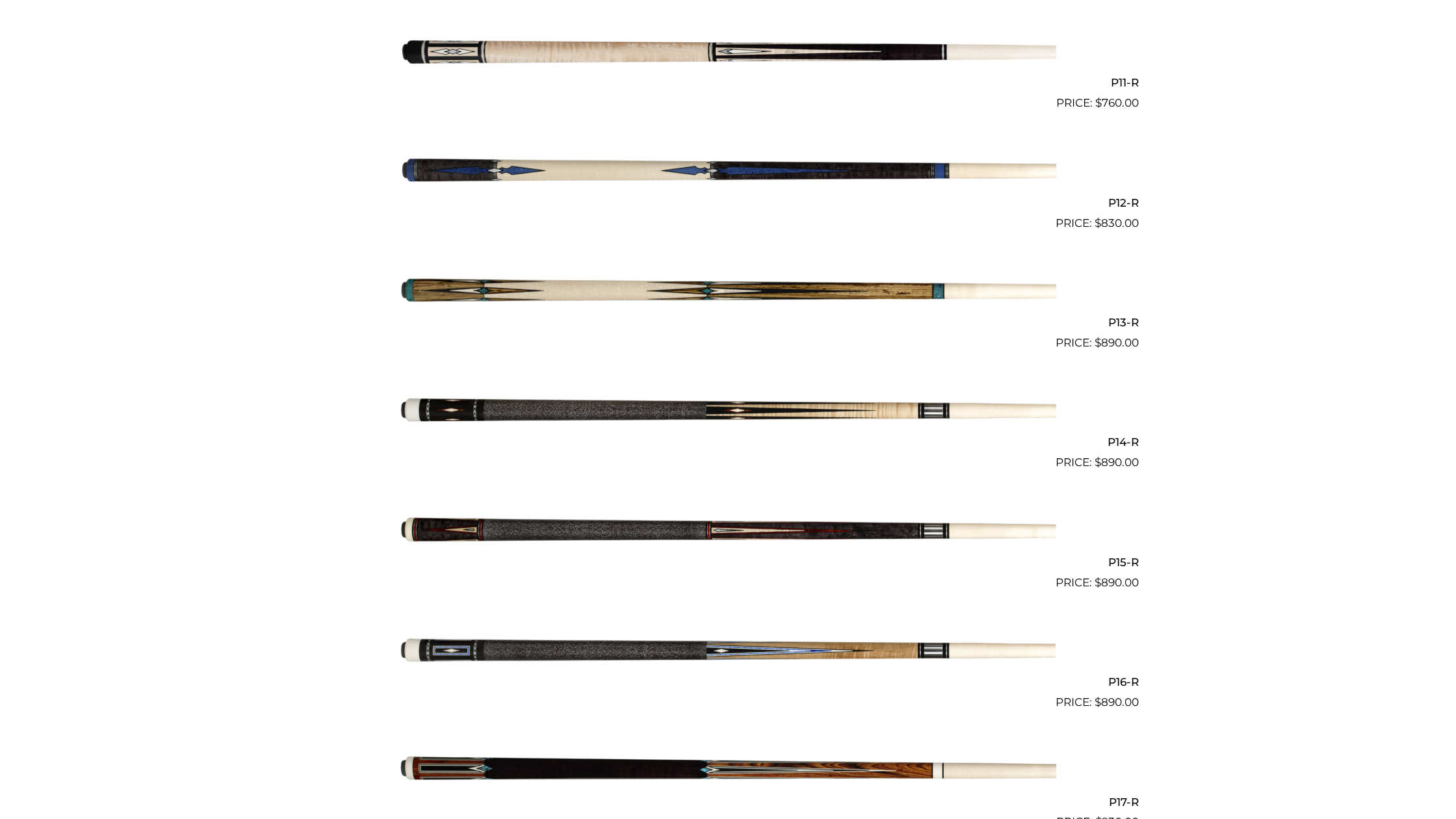
scroll to position [1626, 0]
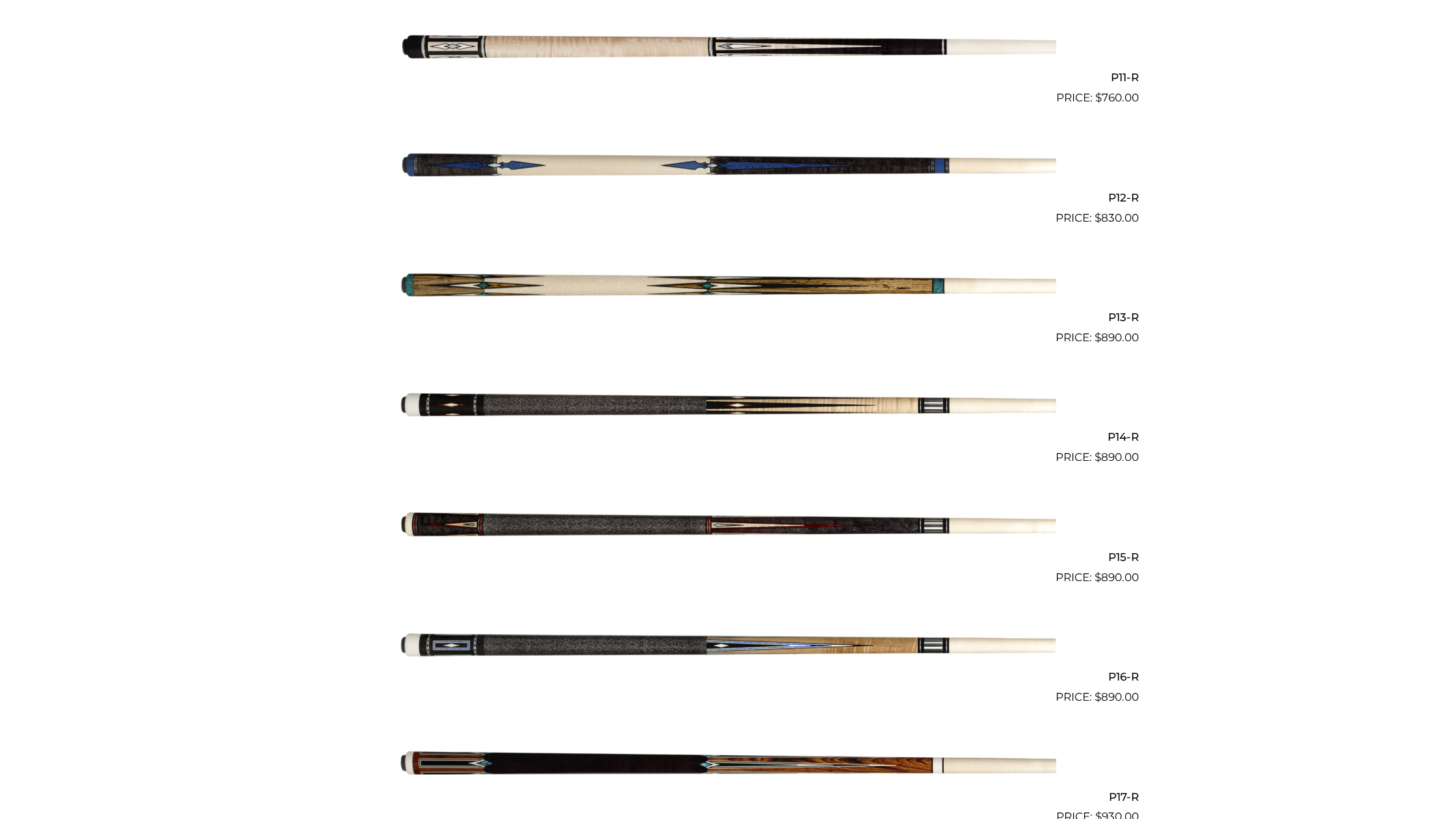
click at [599, 640] on img at bounding box center [728, 646] width 657 height 109
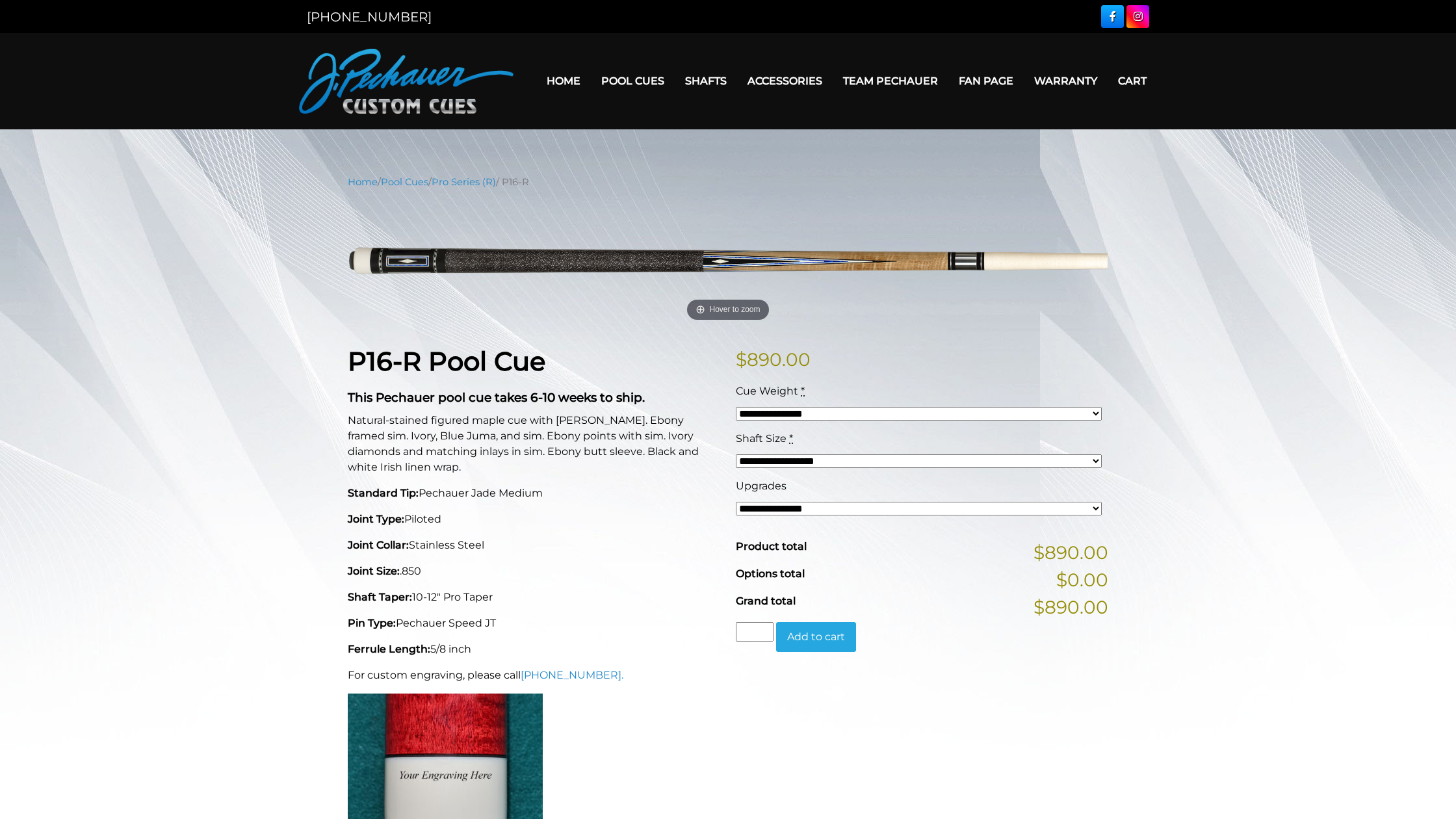
select select "*****"
